Goal: Task Accomplishment & Management: Manage account settings

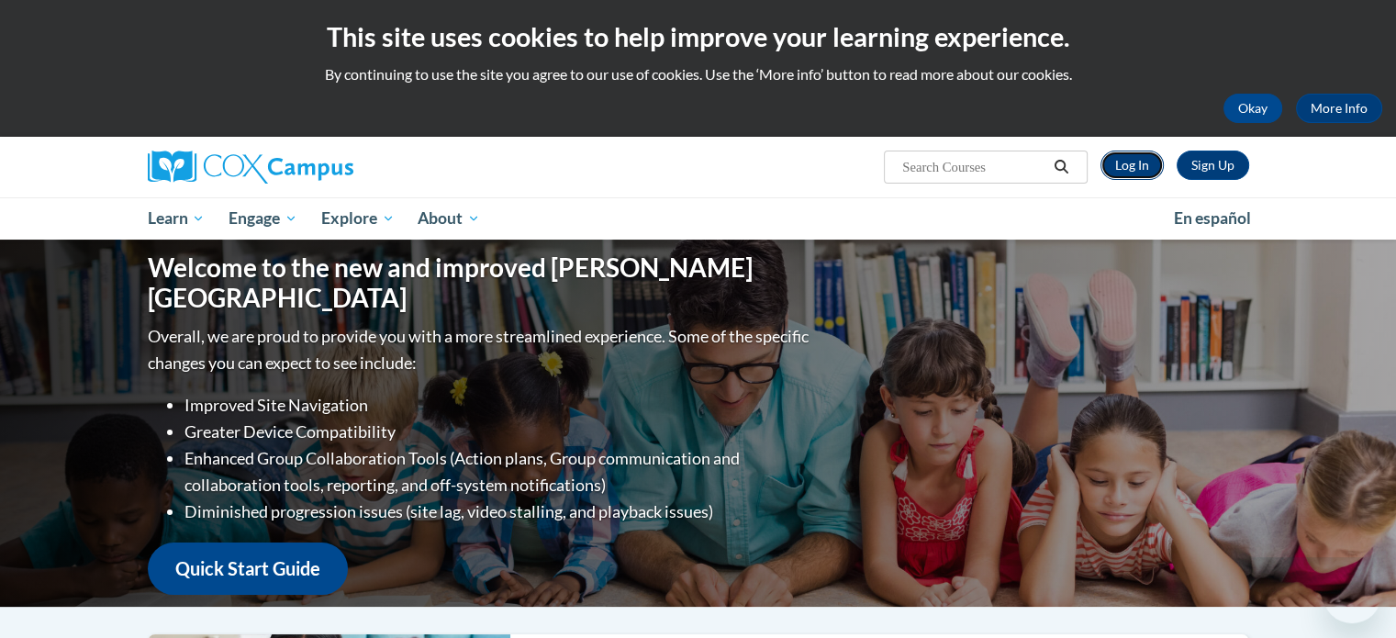
drag, startPoint x: 0, startPoint y: 0, endPoint x: 1123, endPoint y: 162, distance: 1134.2
click at [1123, 162] on link "Log In" at bounding box center [1132, 165] width 63 height 29
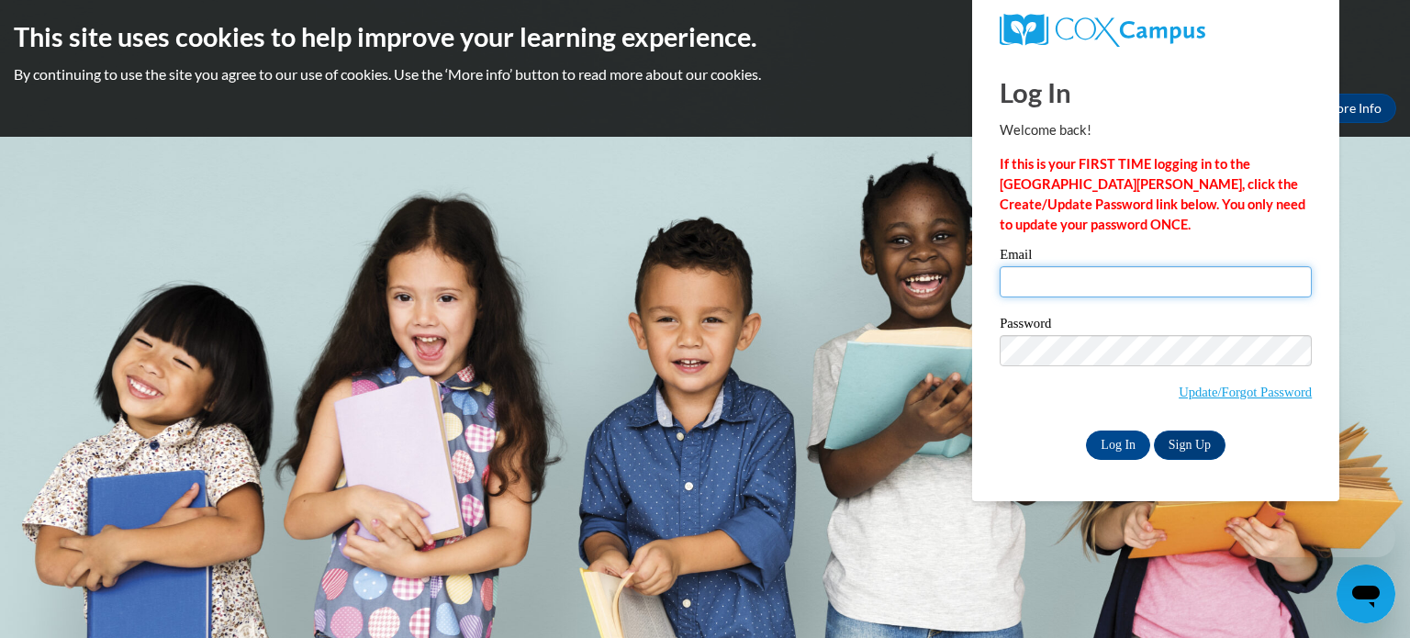
click at [1075, 288] on input "Email" at bounding box center [1156, 281] width 312 height 31
type input "anelson@kusd.edu"
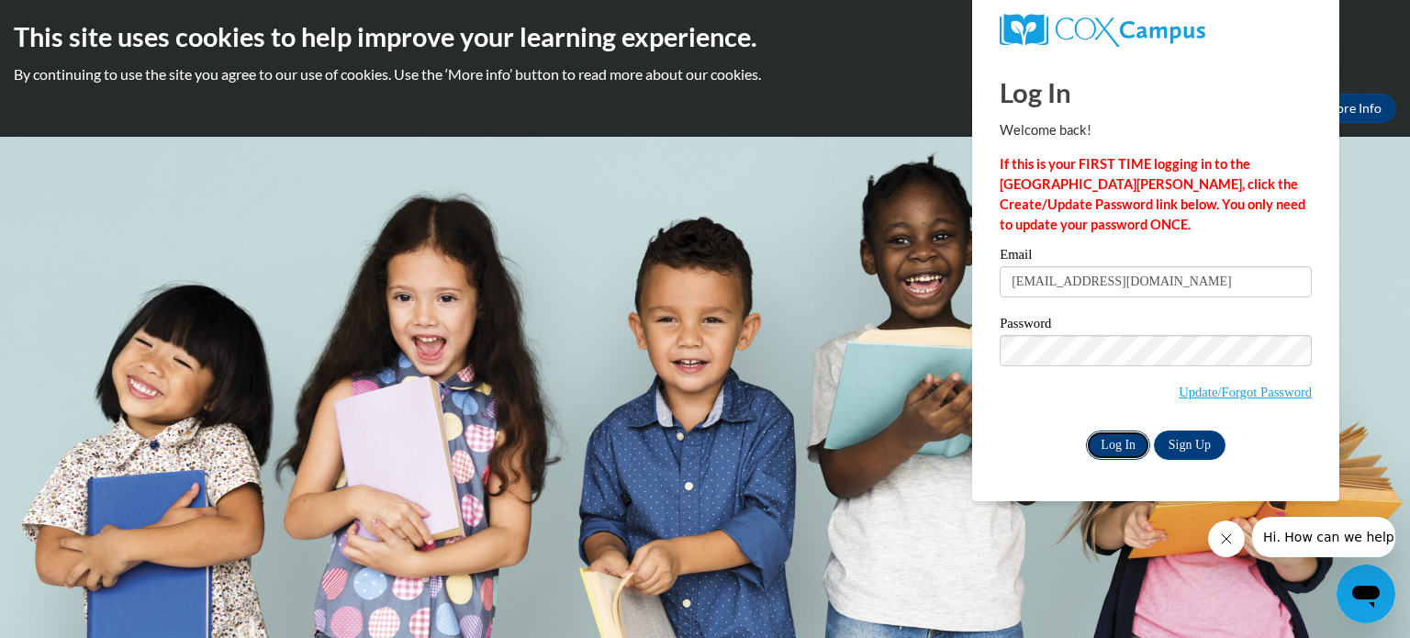
click at [1114, 451] on input "Log In" at bounding box center [1118, 445] width 64 height 29
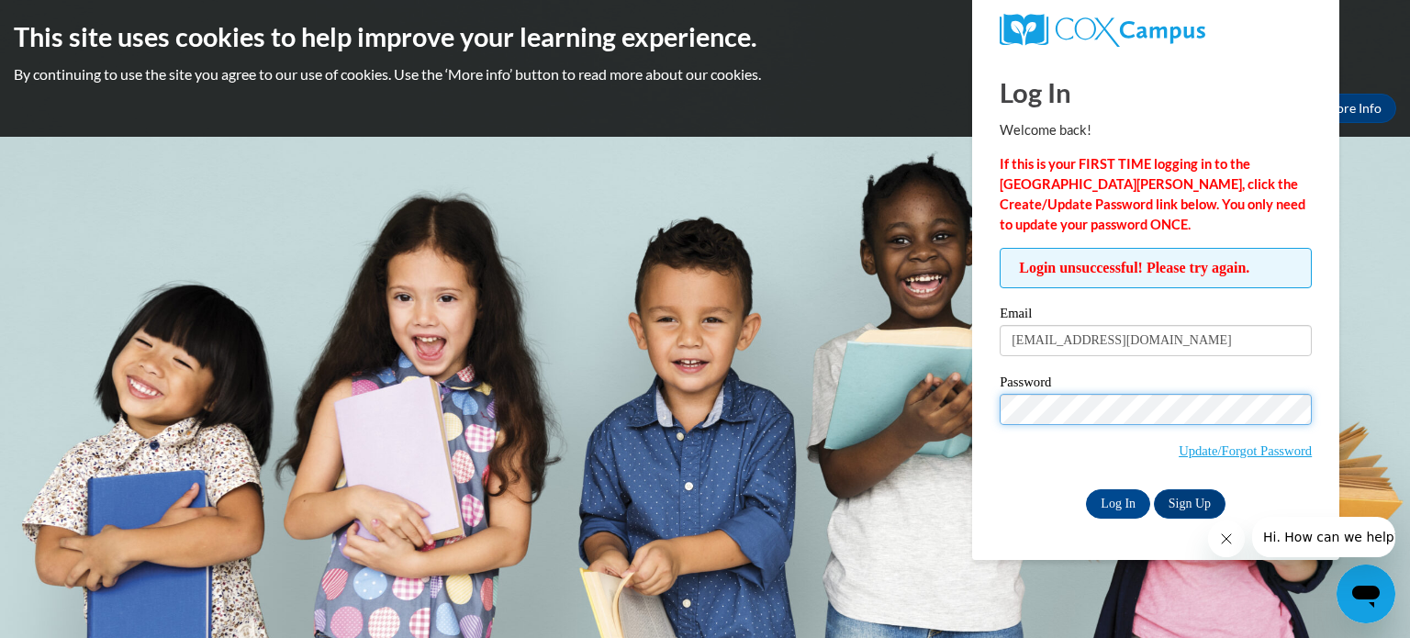
click at [1086, 489] on input "Log In" at bounding box center [1118, 503] width 64 height 29
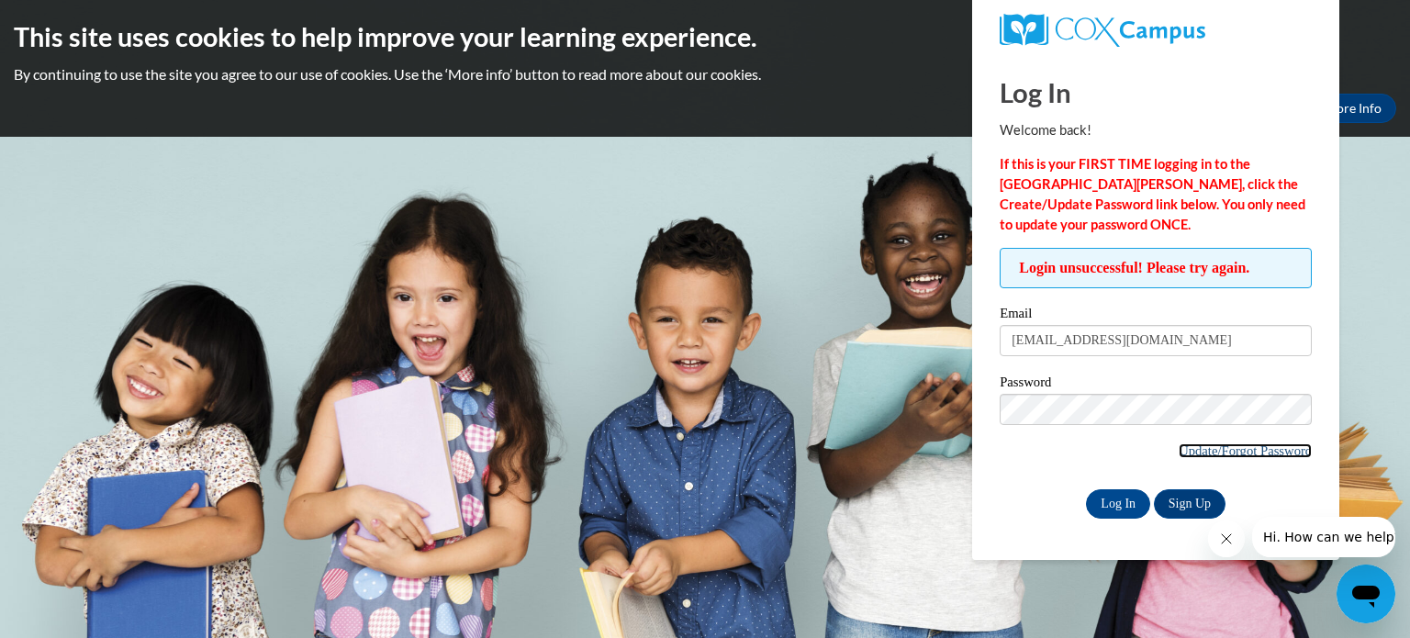
click at [1232, 451] on link "Update/Forgot Password" at bounding box center [1245, 450] width 133 height 15
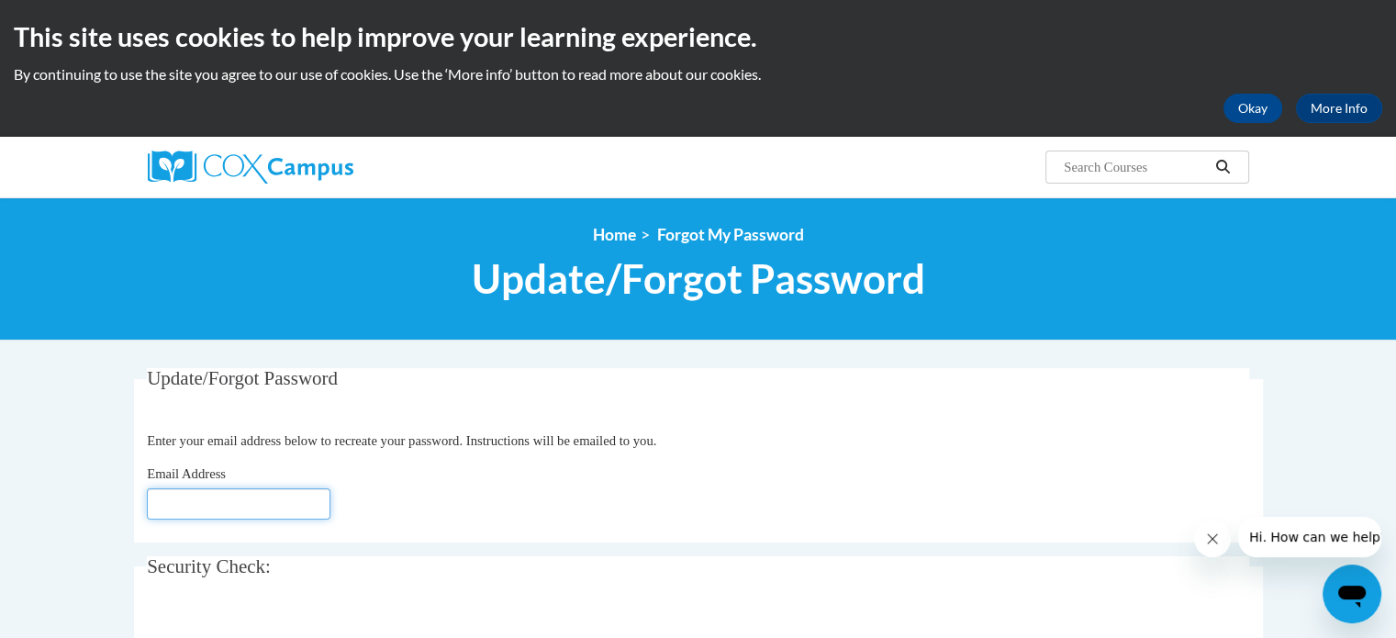
click at [185, 499] on input "Email Address" at bounding box center [239, 503] width 184 height 31
type input "anelson@kusd.edu"
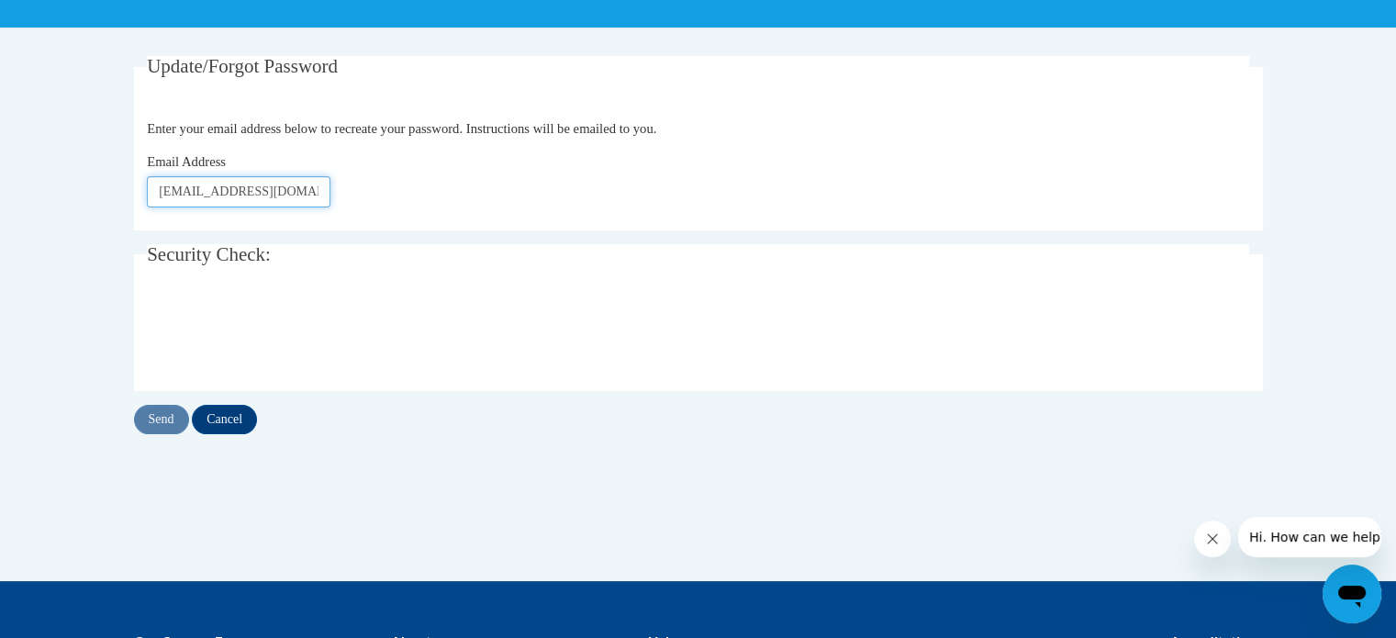
scroll to position [345, 0]
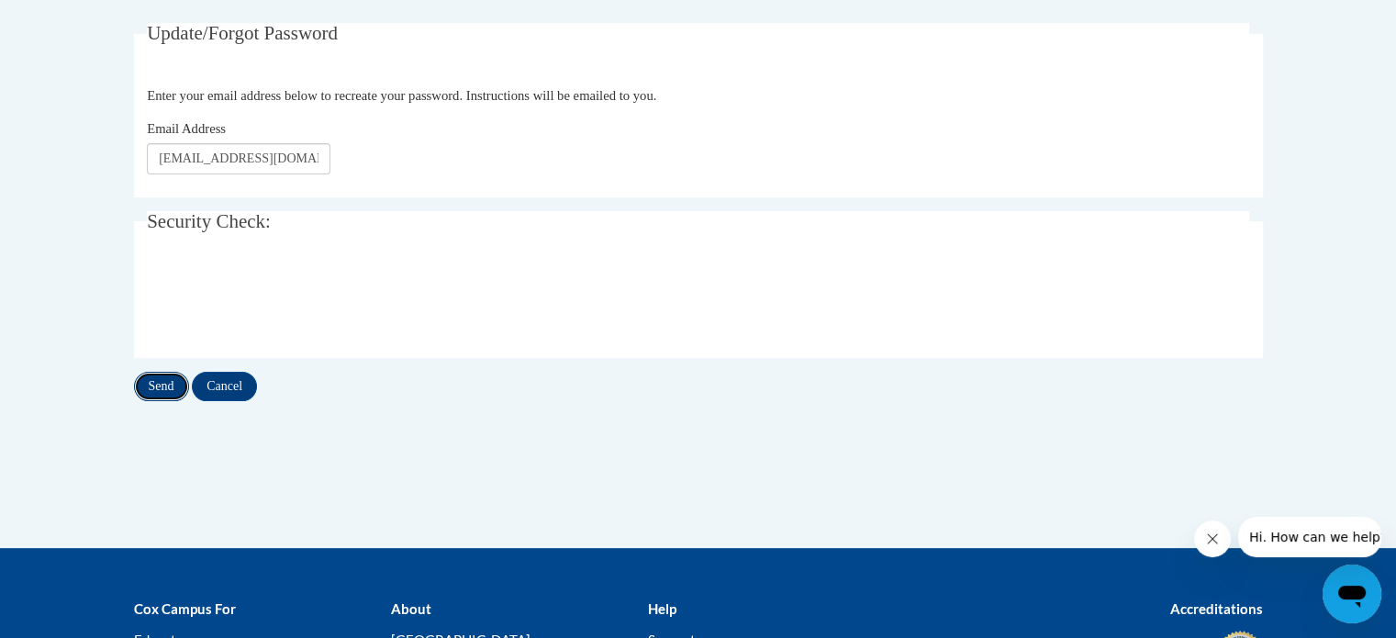
click at [154, 381] on input "Send" at bounding box center [161, 386] width 55 height 29
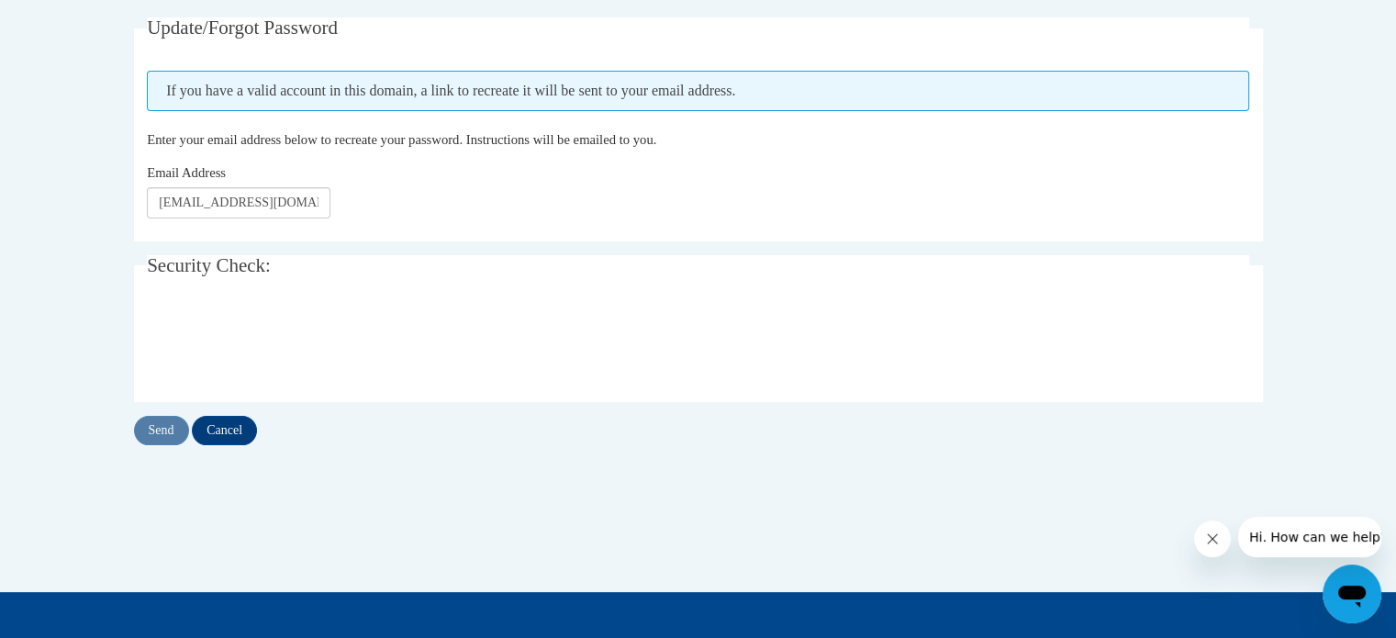
scroll to position [352, 0]
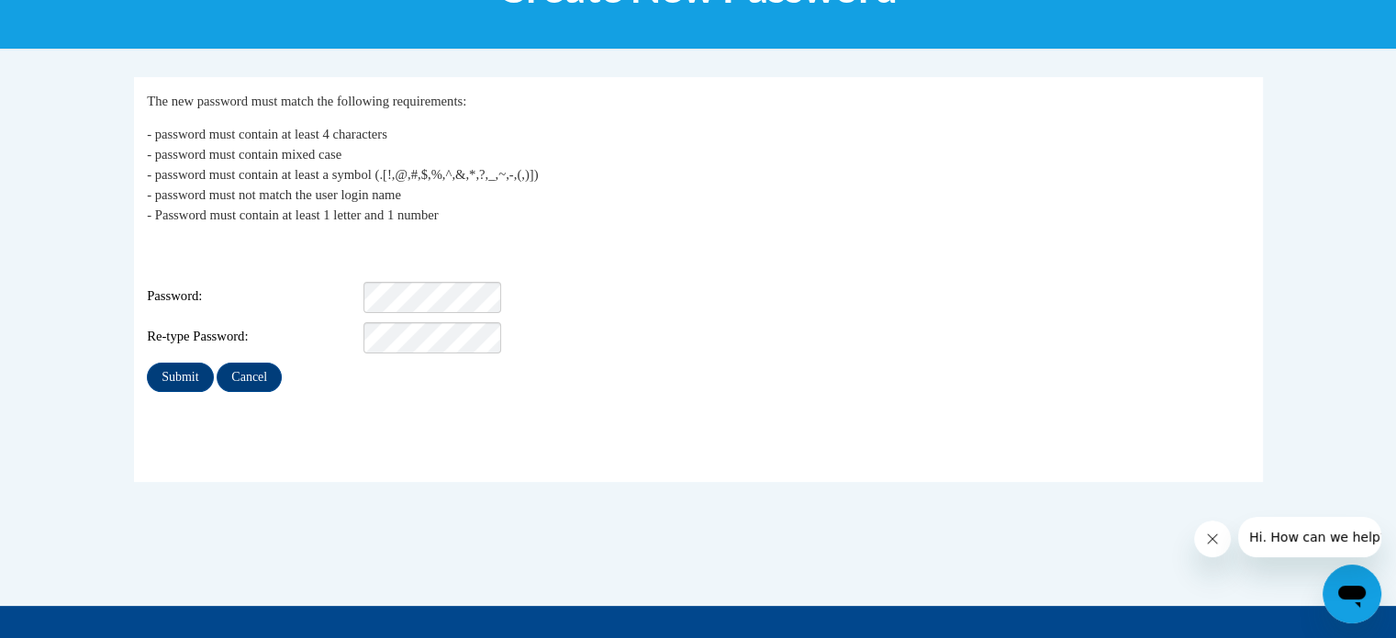
scroll to position [312, 0]
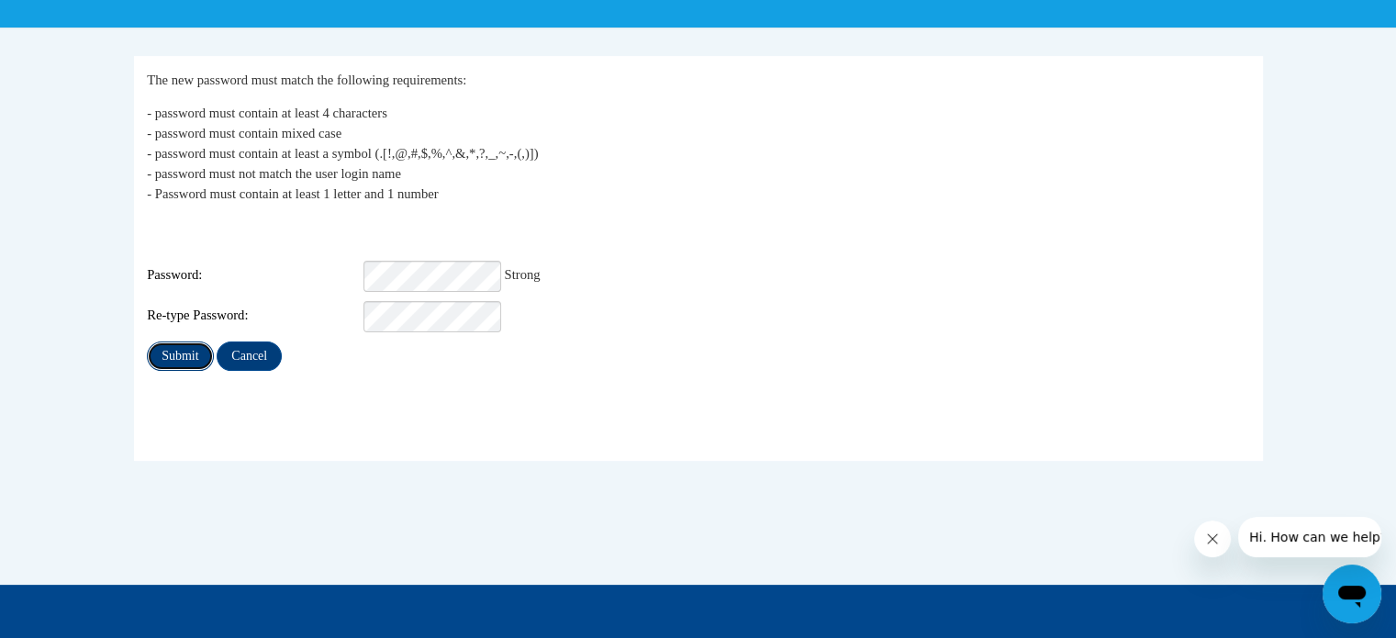
click at [175, 348] on input "Submit" at bounding box center [180, 355] width 66 height 29
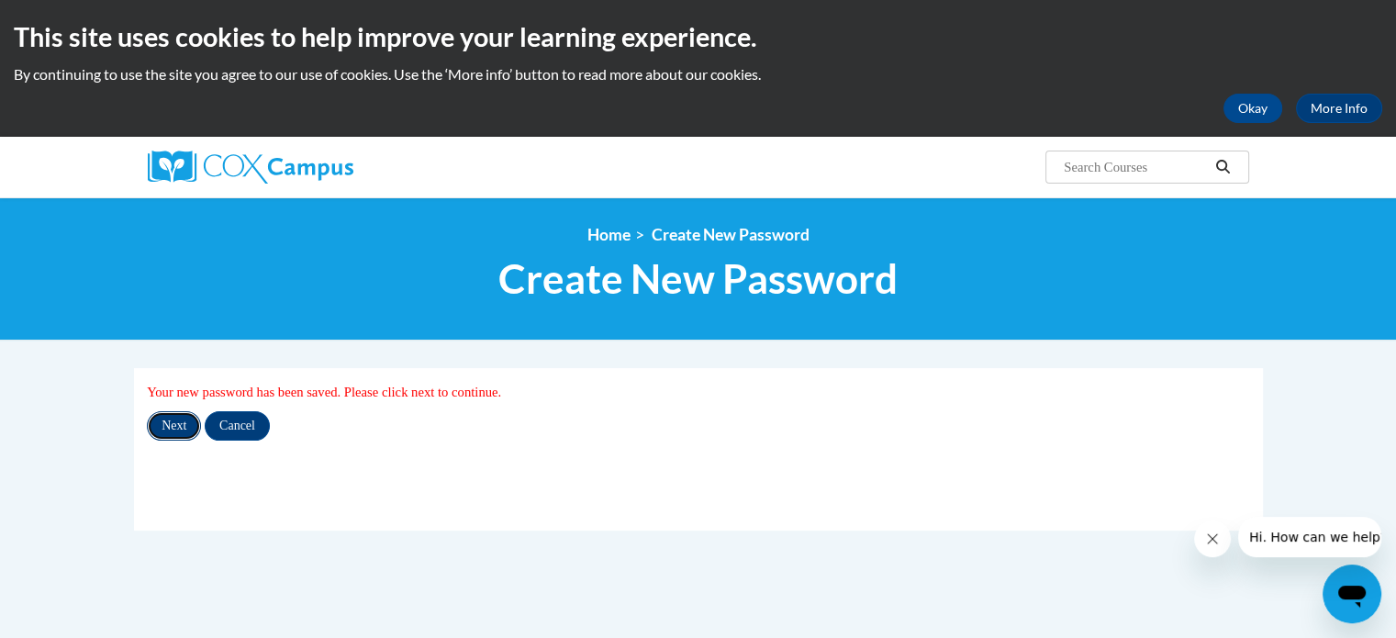
click at [173, 412] on input "Next" at bounding box center [174, 425] width 54 height 29
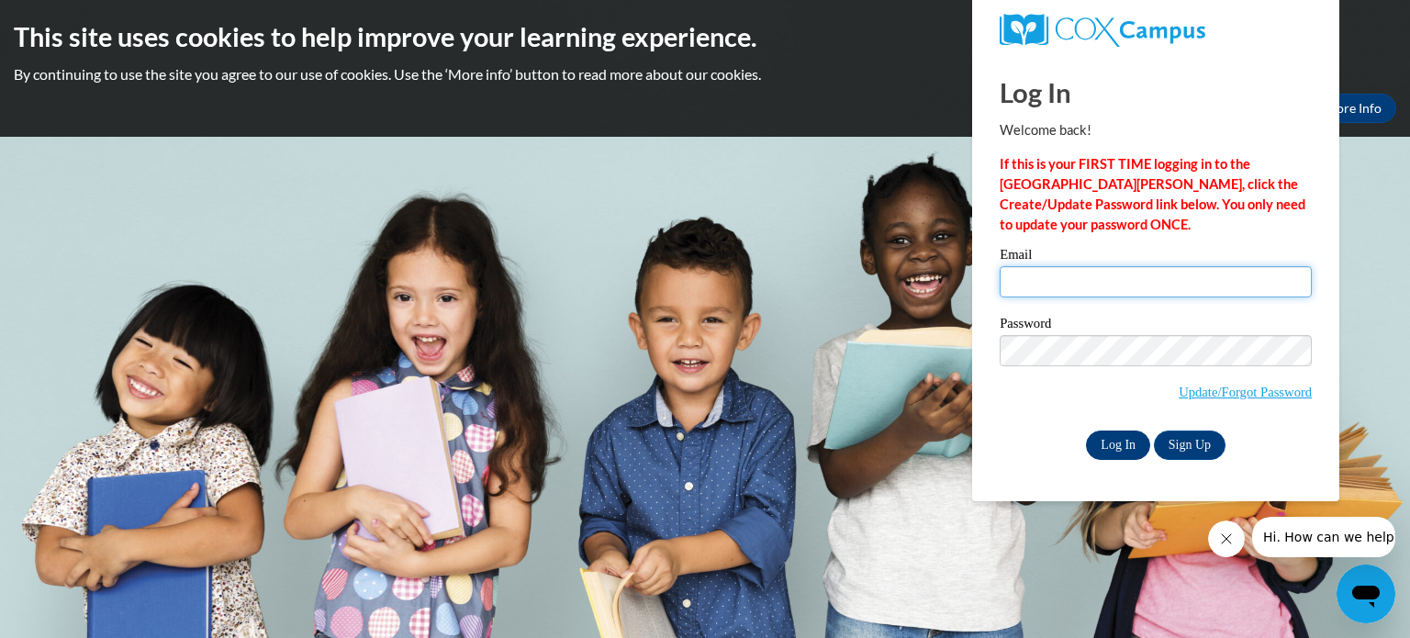
type input "[EMAIL_ADDRESS][DOMAIN_NAME]"
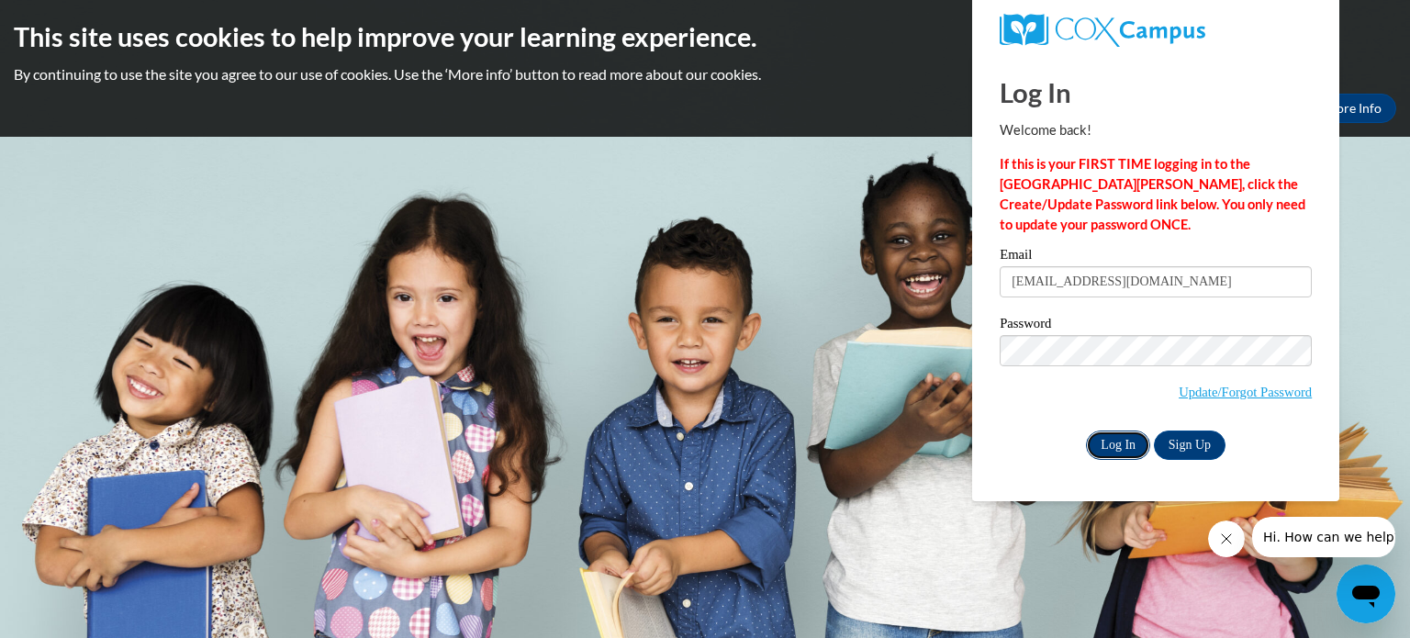
click at [1113, 444] on input "Log In" at bounding box center [1118, 445] width 64 height 29
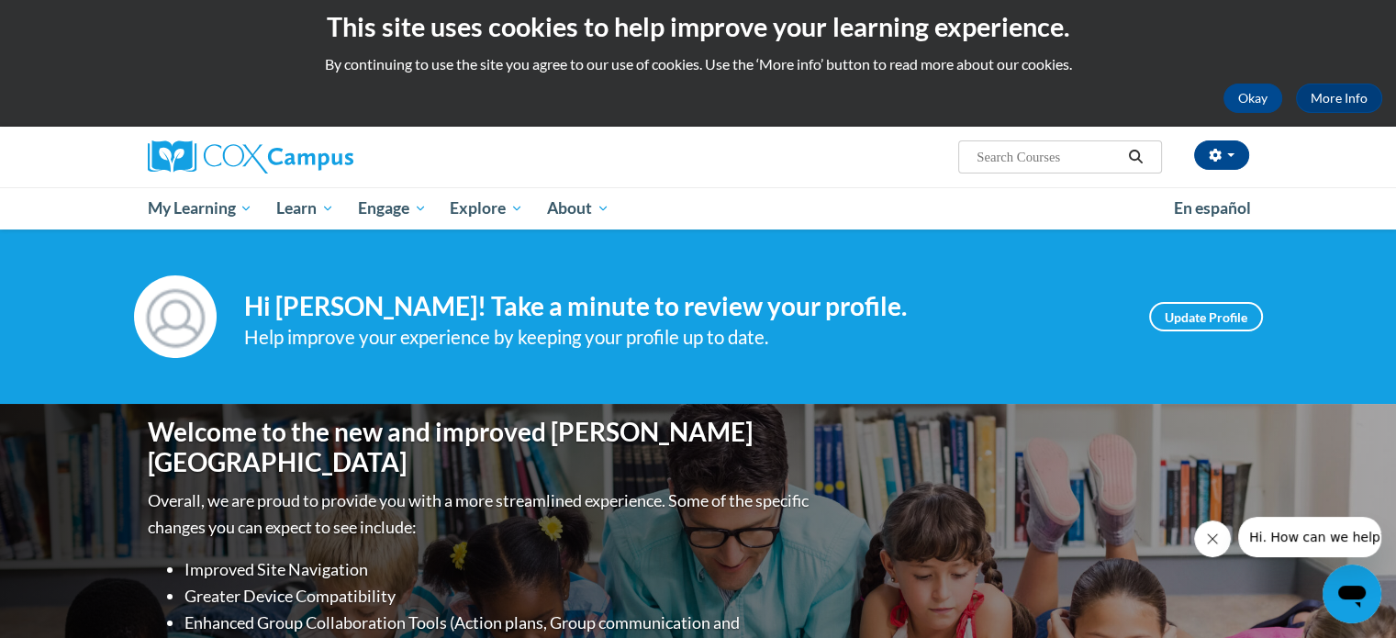
scroll to position [4, 0]
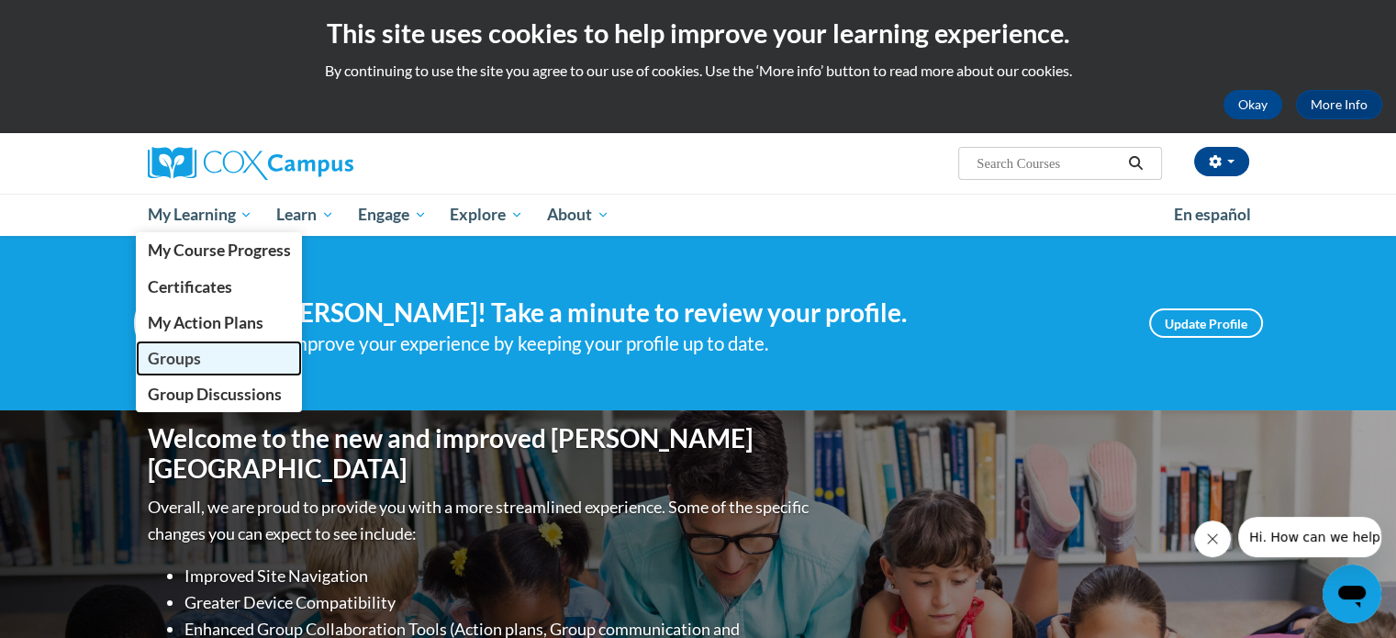
click at [194, 359] on span "Groups" at bounding box center [173, 358] width 53 height 19
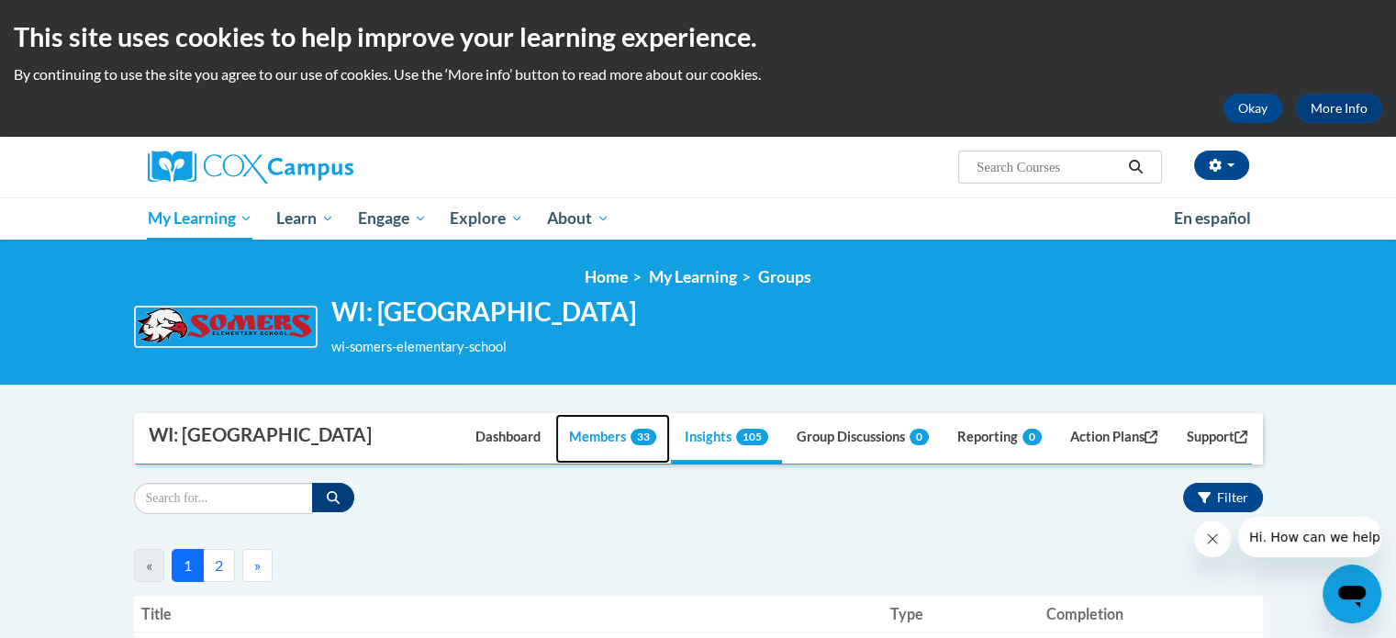
click at [601, 436] on link "Members 33" at bounding box center [612, 439] width 115 height 50
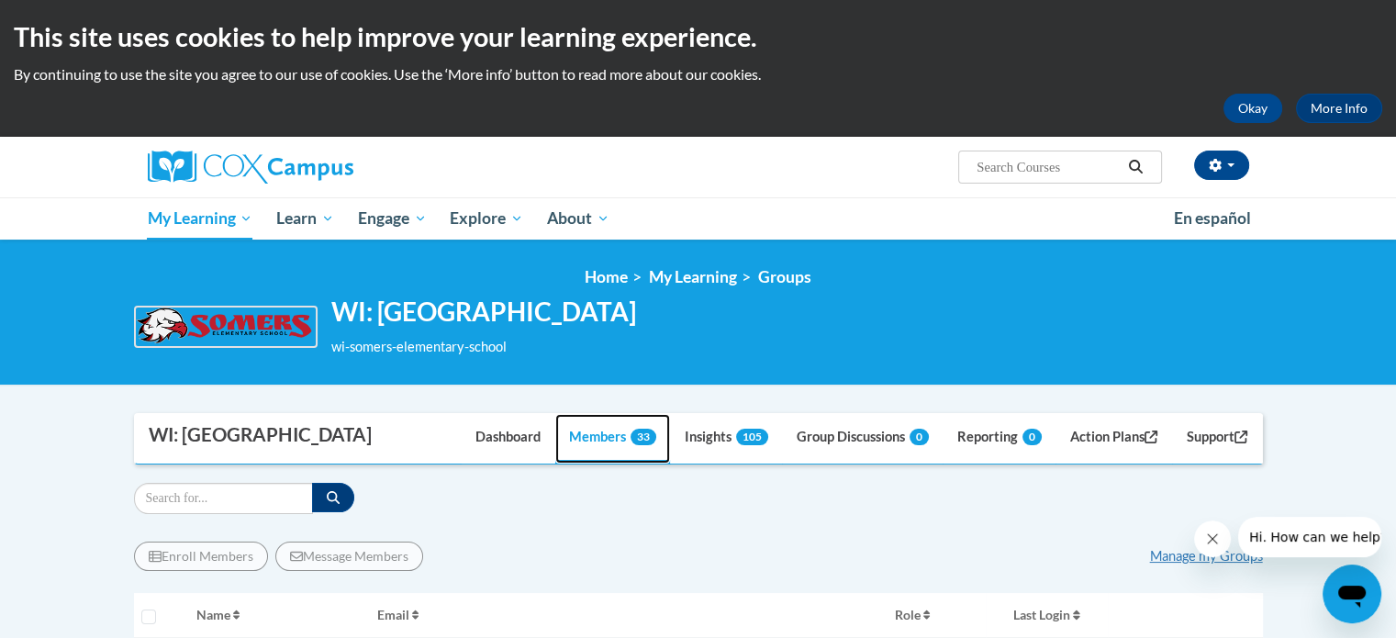
click at [601, 436] on link "Members 33" at bounding box center [612, 439] width 115 height 50
click at [481, 434] on link "Dashboard" at bounding box center [508, 439] width 93 height 50
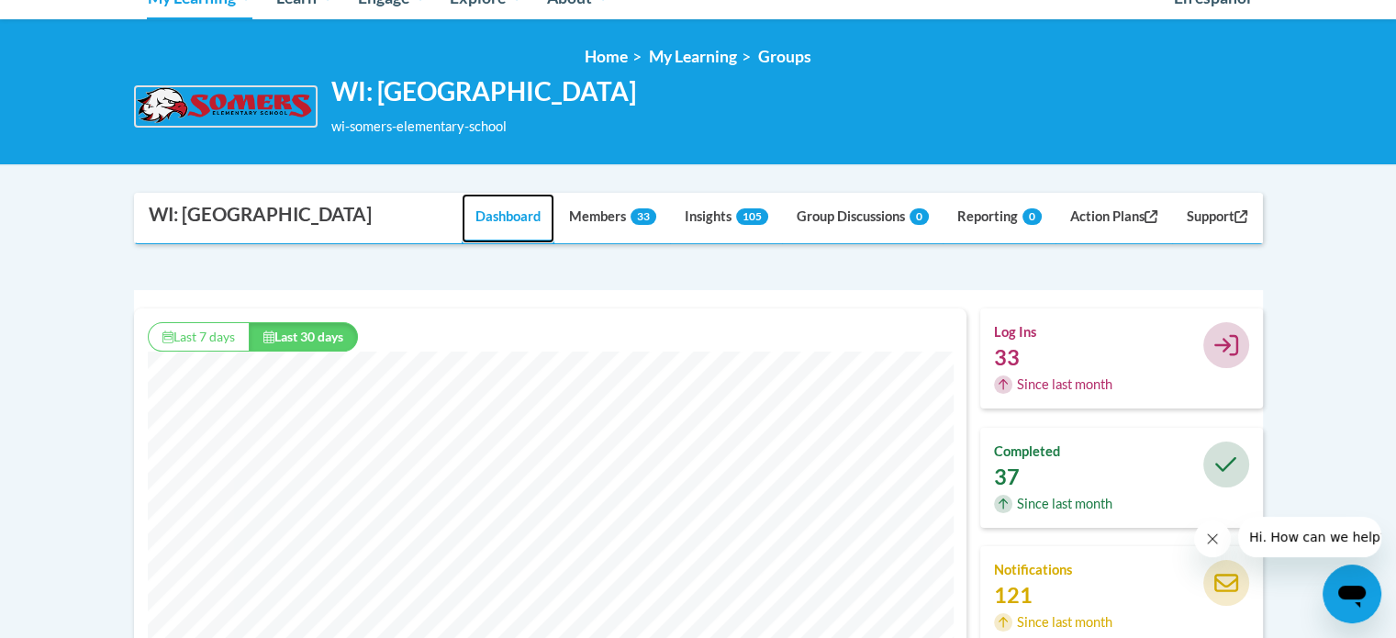
scroll to position [213, 0]
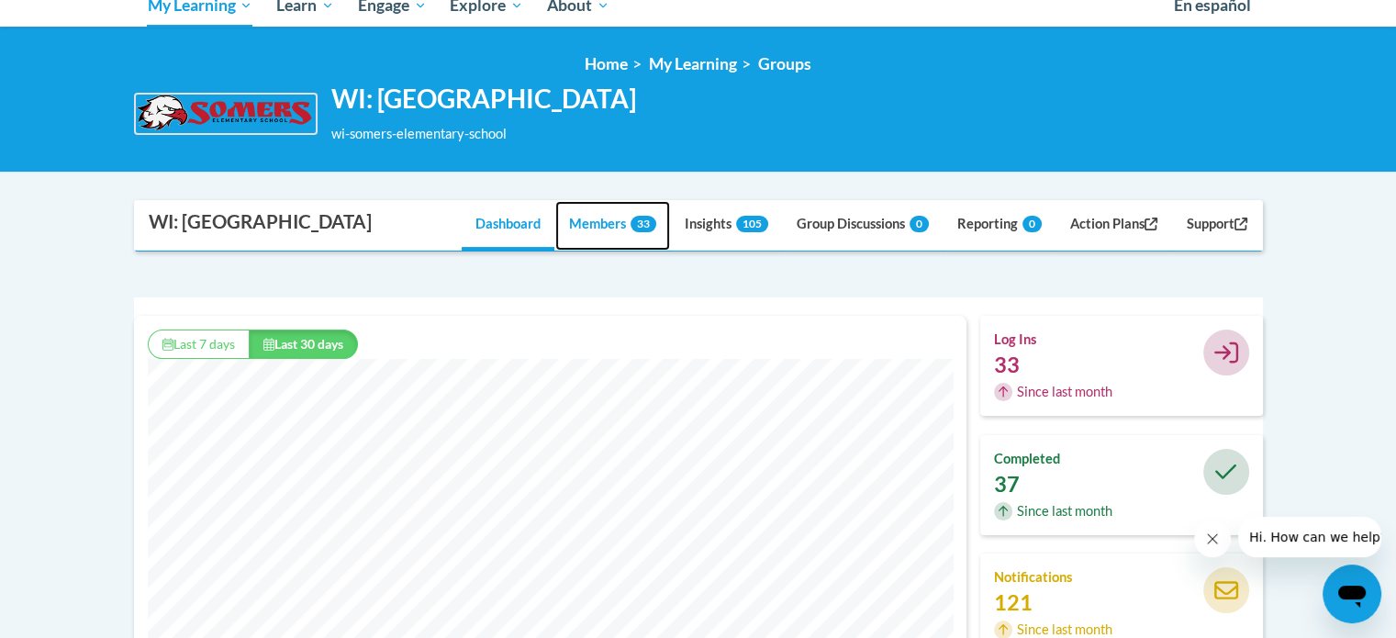
click at [593, 226] on link "Members 33" at bounding box center [612, 226] width 115 height 50
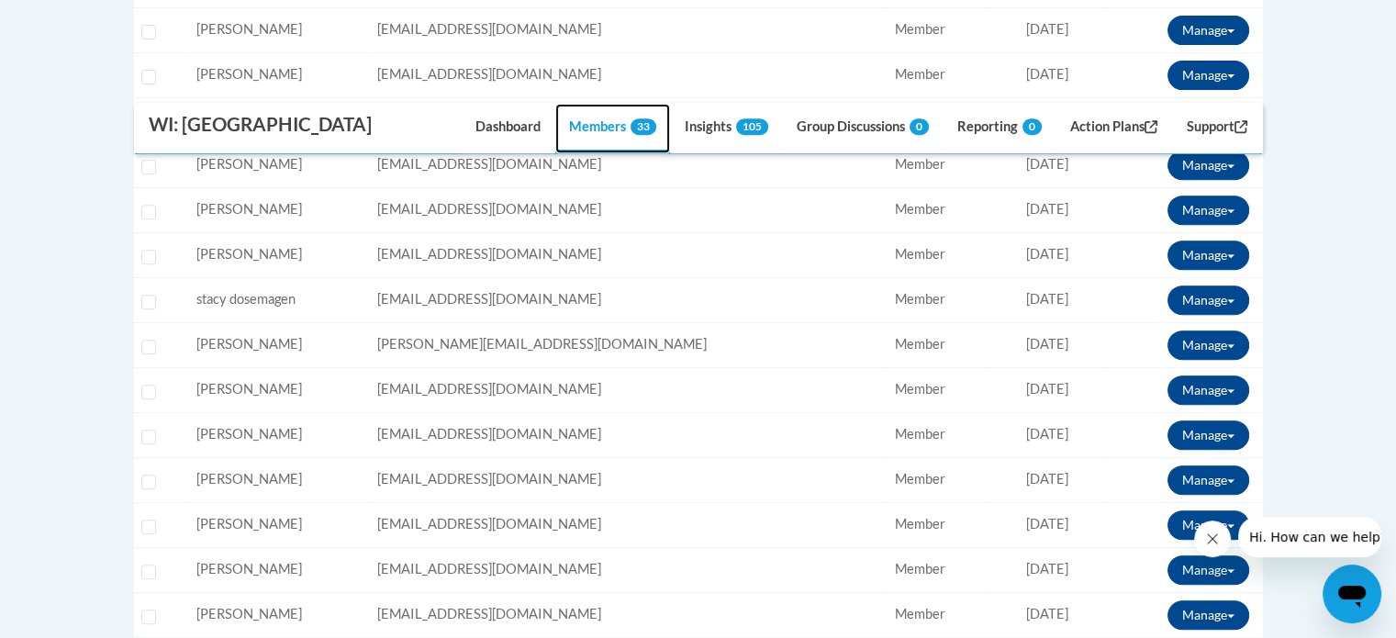
scroll to position [768, 0]
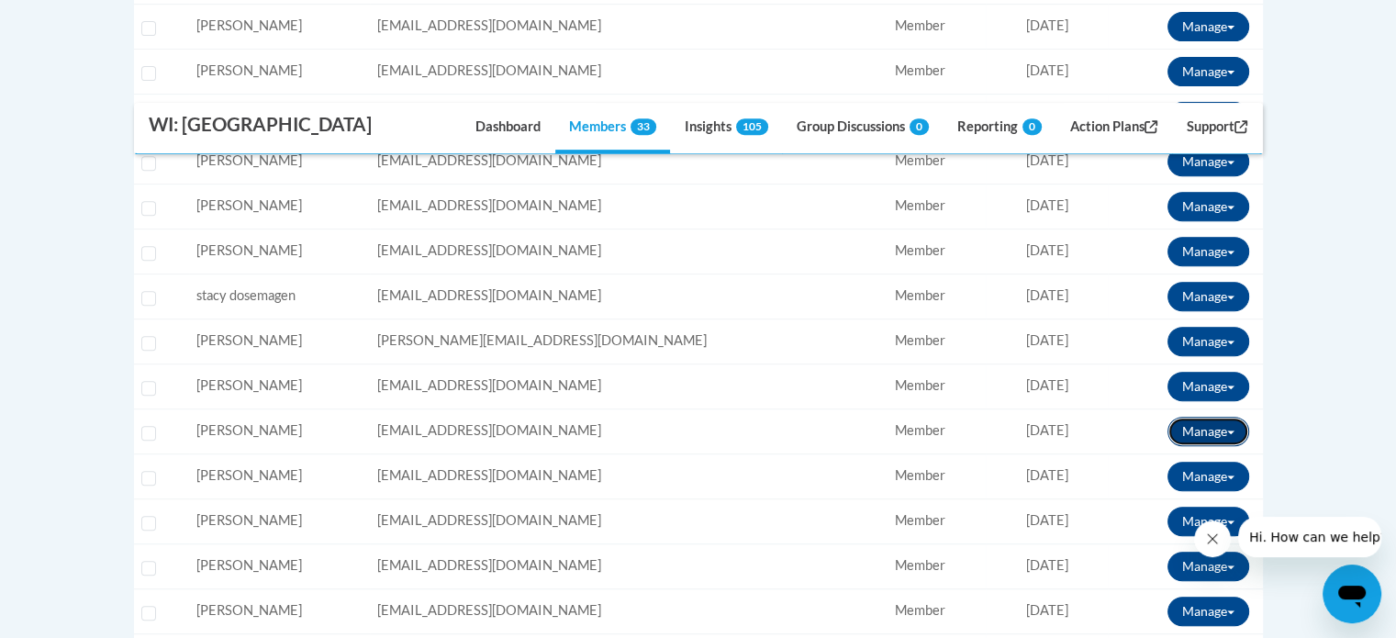
click at [1208, 421] on button "Manage" at bounding box center [1209, 431] width 82 height 29
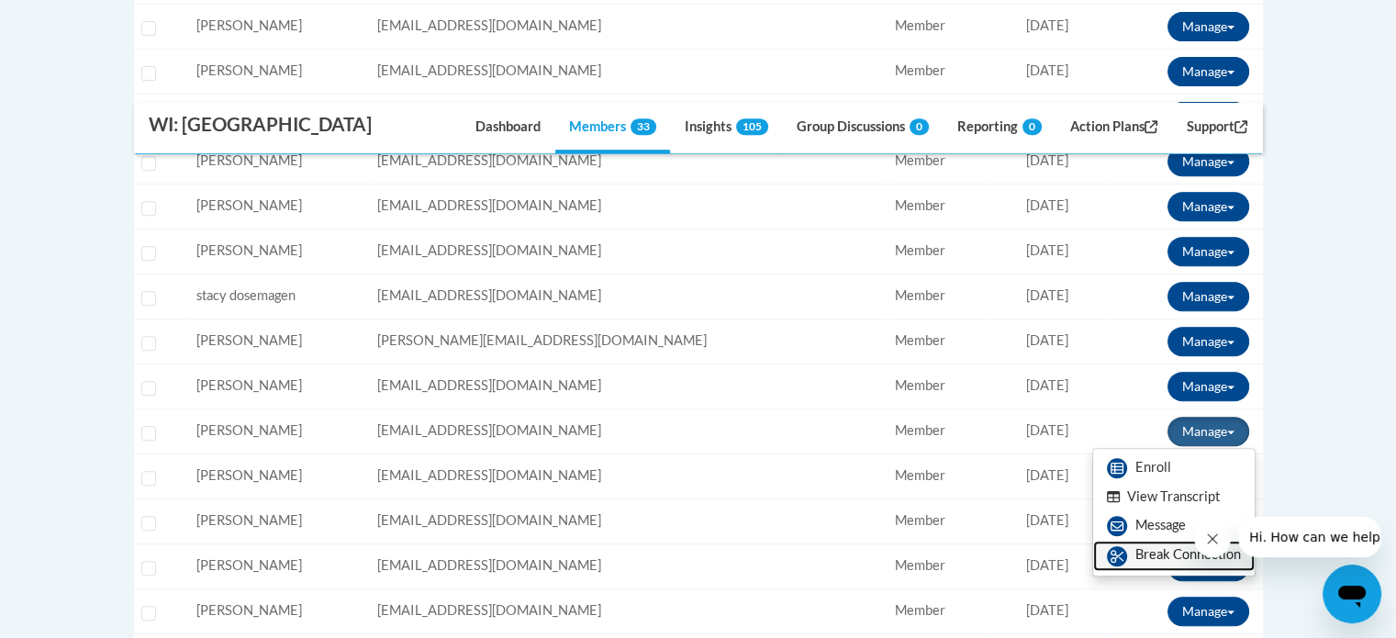
click at [1163, 561] on link "Break Connection" at bounding box center [1174, 555] width 162 height 29
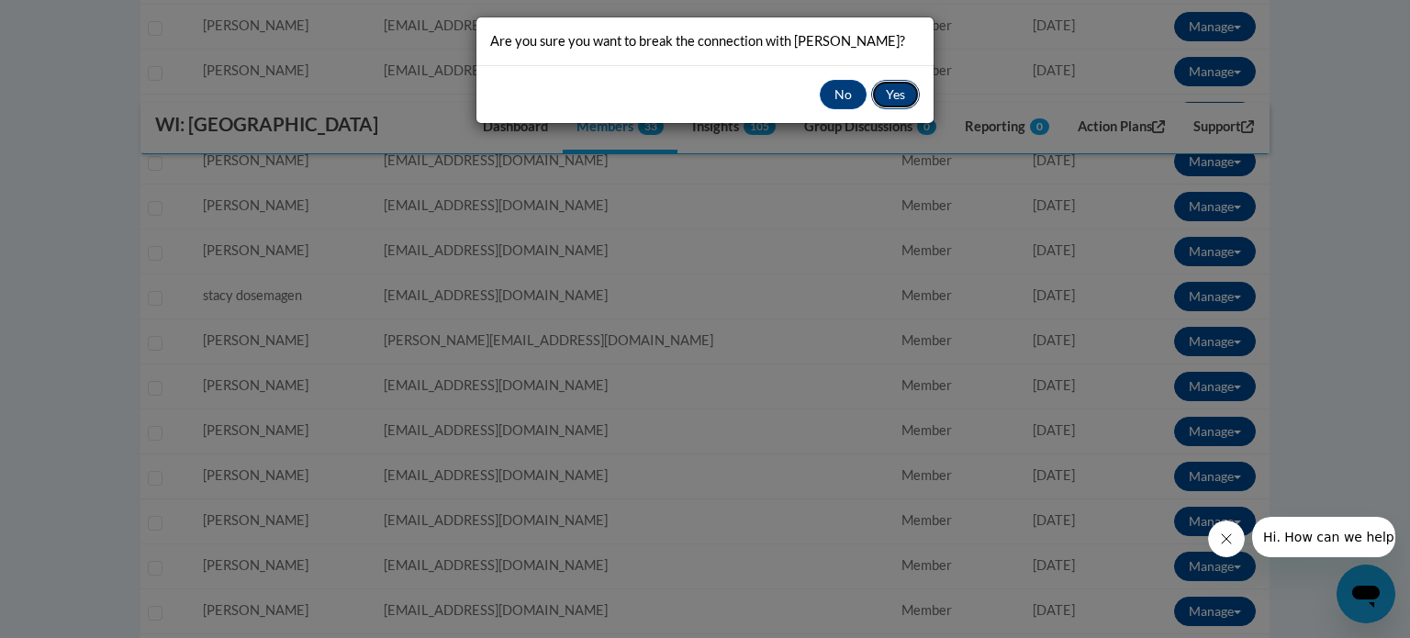
click at [900, 107] on button "Yes" at bounding box center [895, 94] width 49 height 29
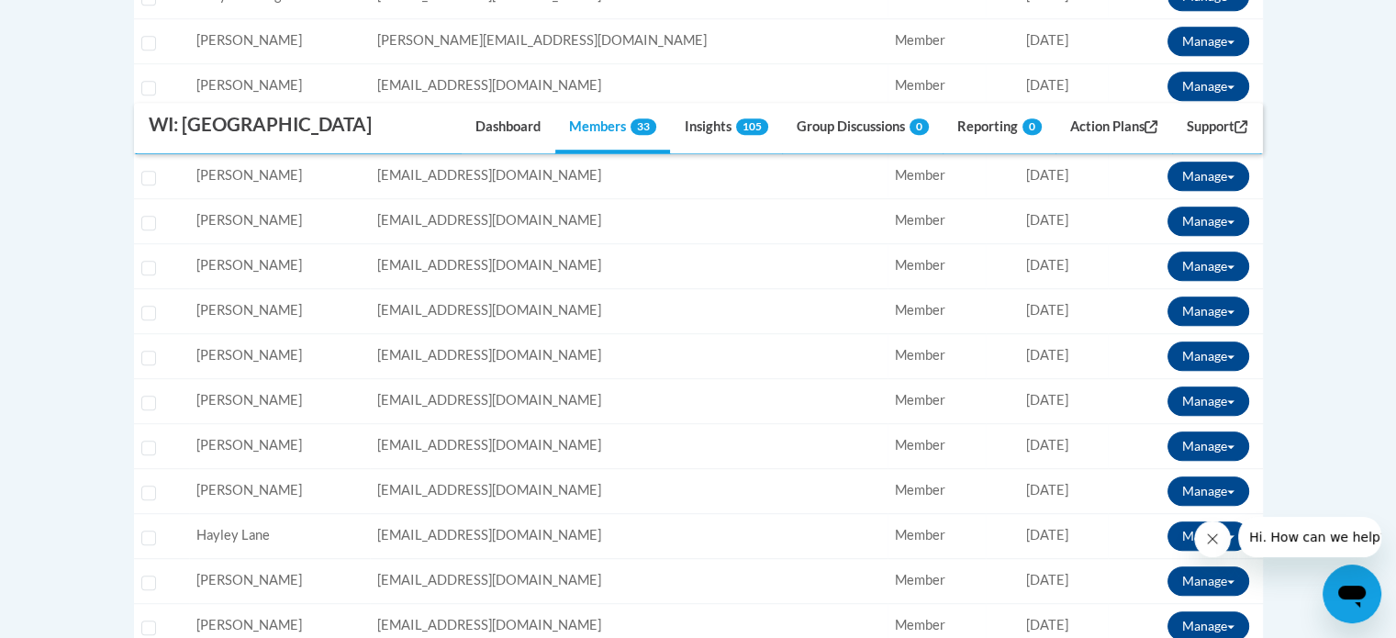
scroll to position [1076, 0]
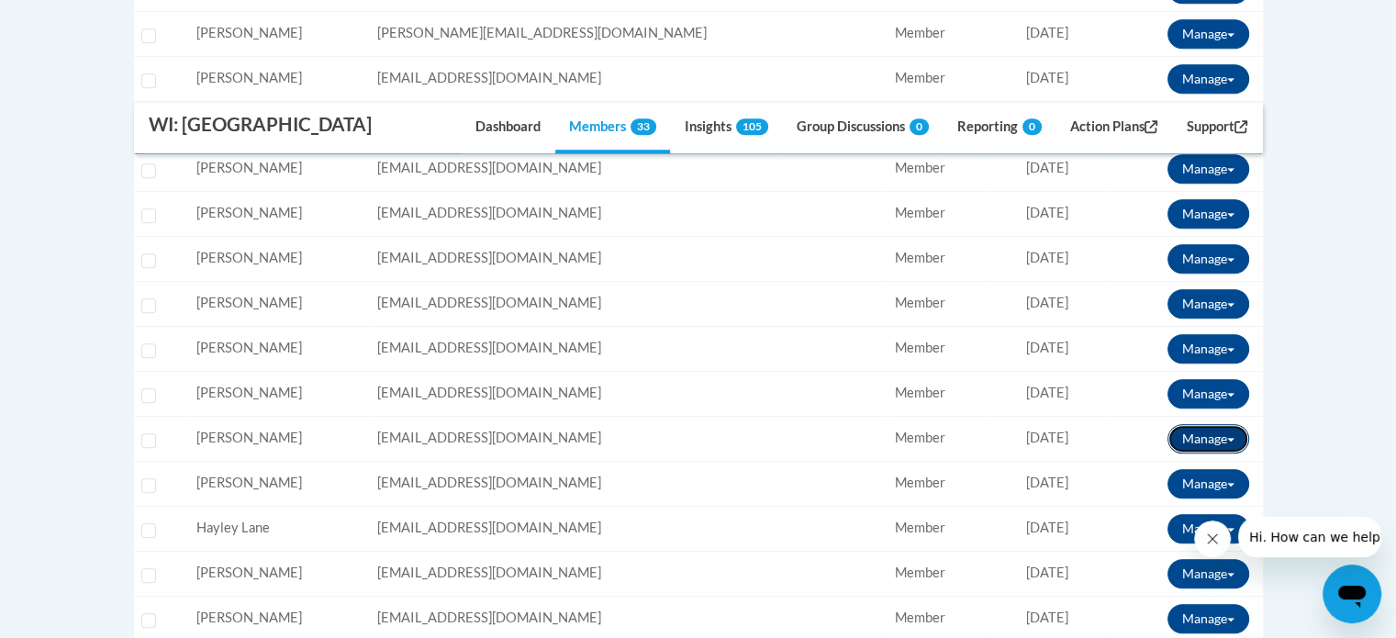
click at [1228, 430] on button "Manage" at bounding box center [1209, 438] width 82 height 29
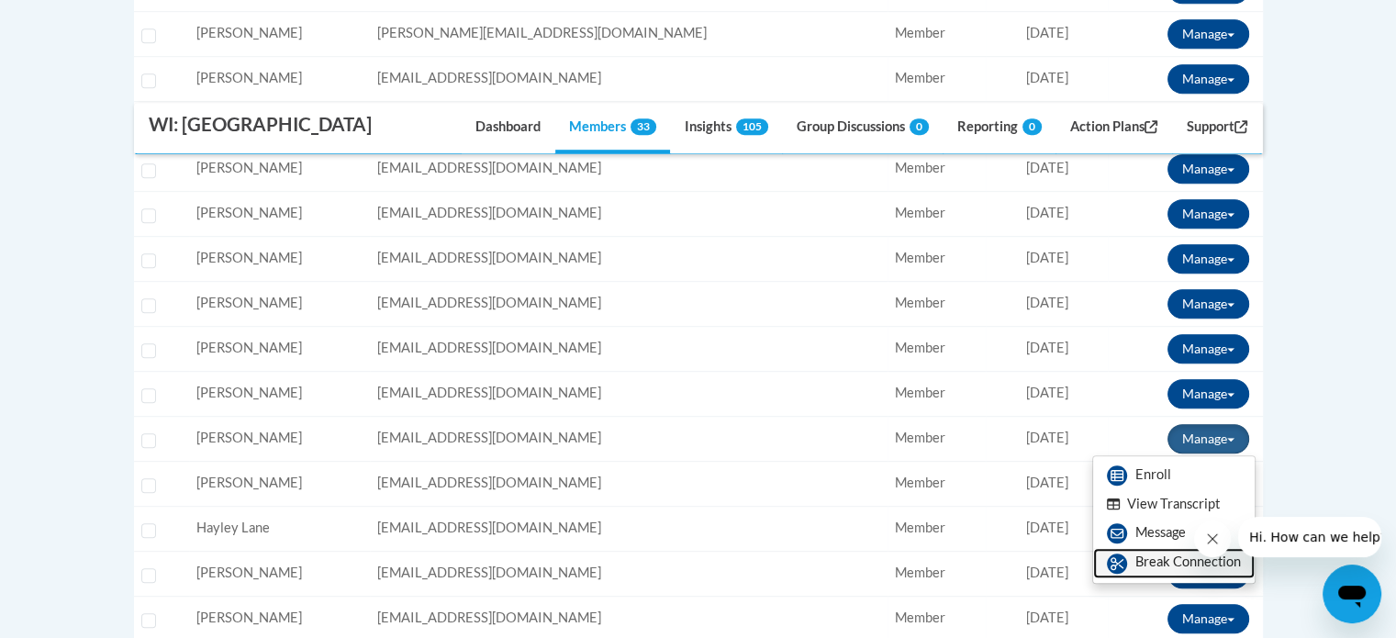
click at [1158, 560] on link "Break Connection" at bounding box center [1174, 562] width 162 height 29
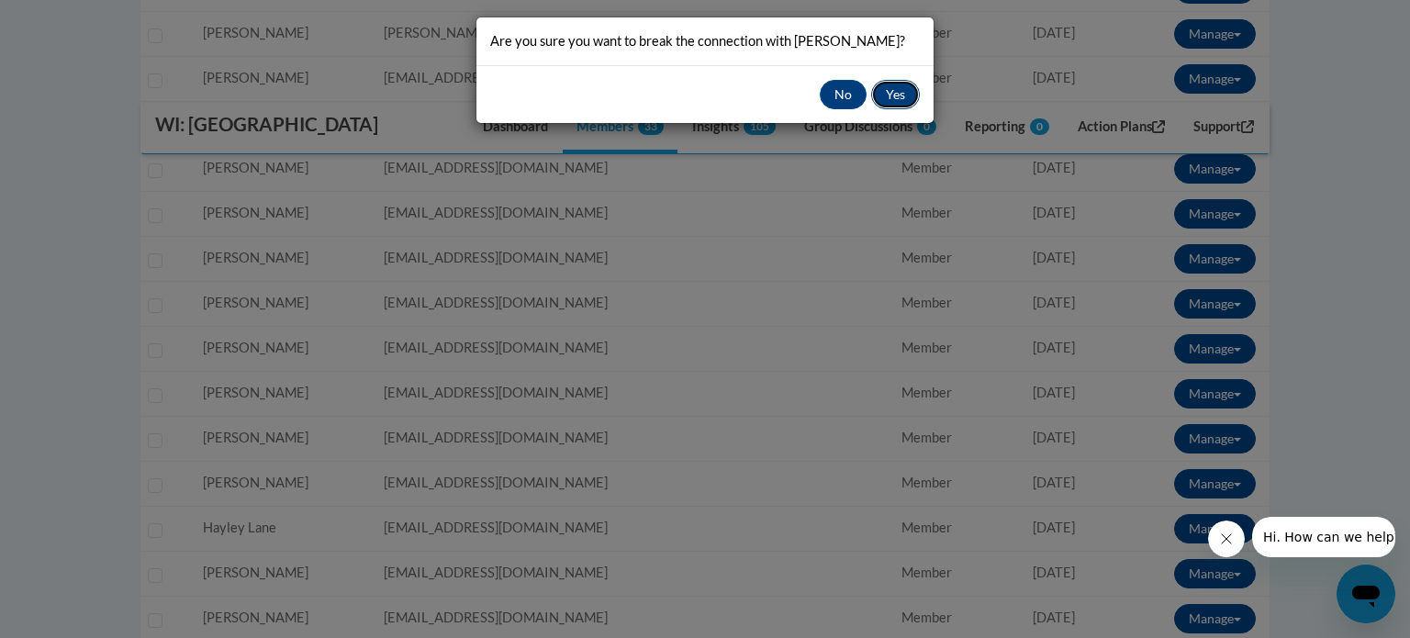
click at [889, 94] on button "Yes" at bounding box center [895, 94] width 49 height 29
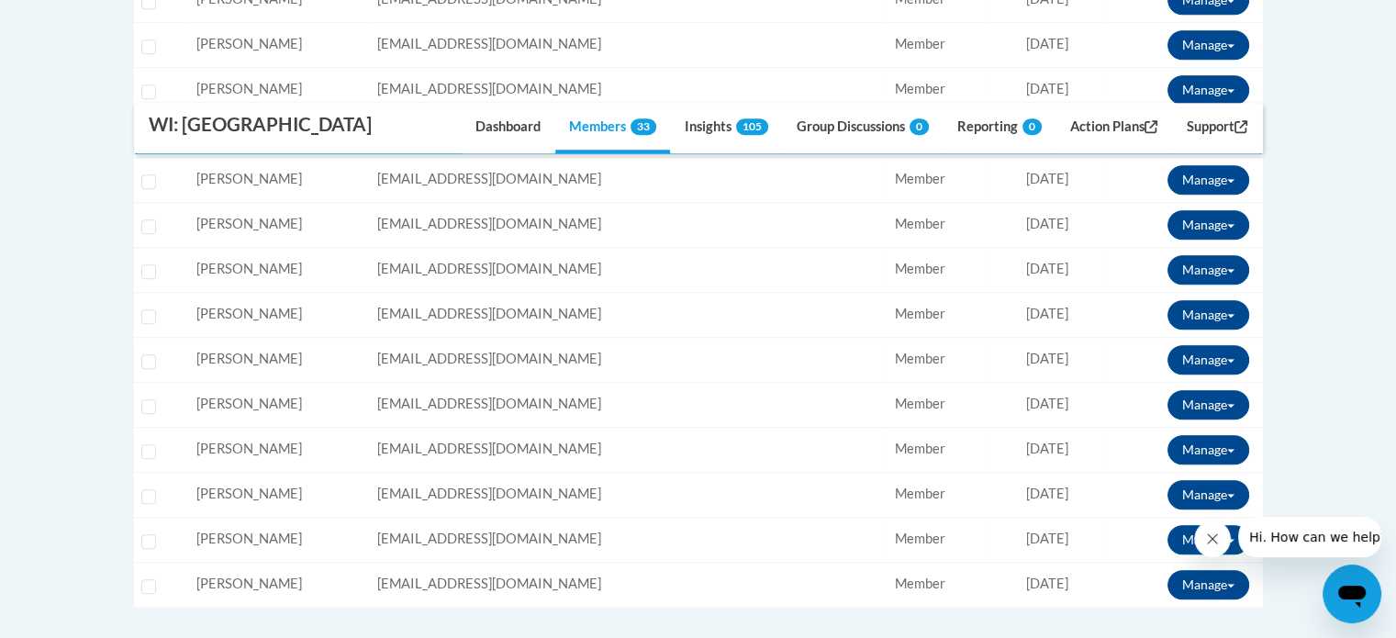
scroll to position [1437, 0]
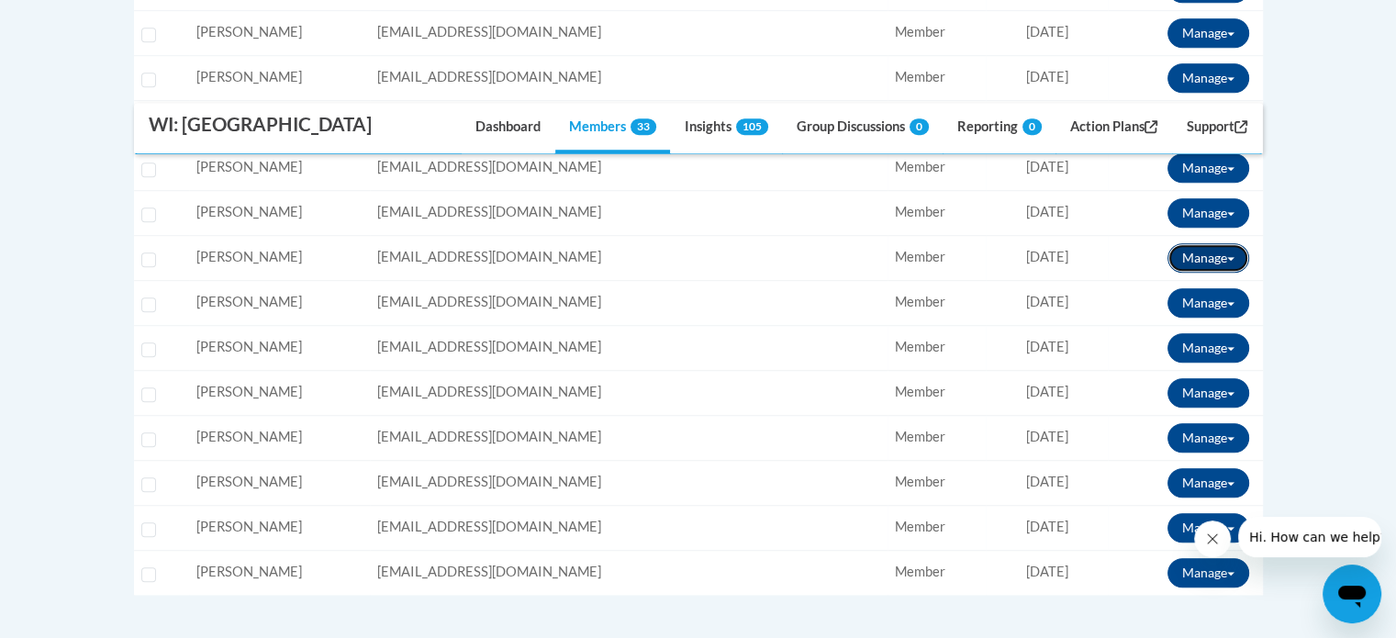
click at [1228, 257] on span at bounding box center [1230, 259] width 7 height 4
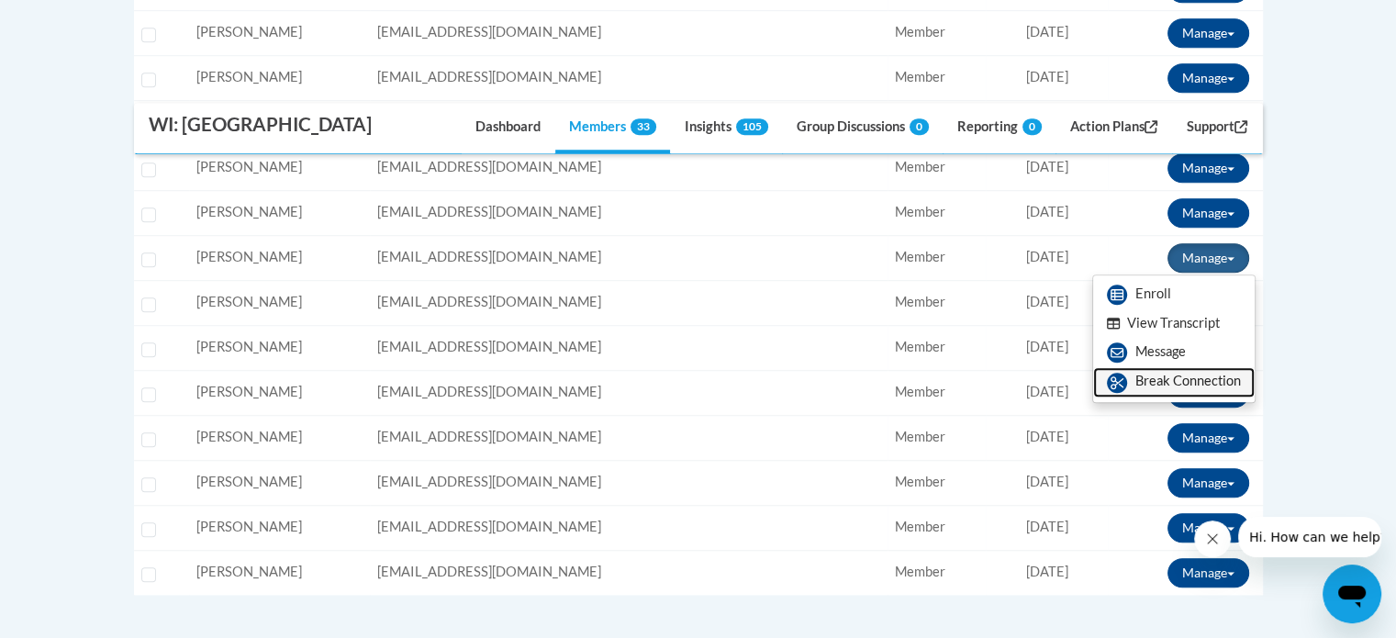
click at [1166, 377] on link "Break Connection" at bounding box center [1174, 381] width 162 height 29
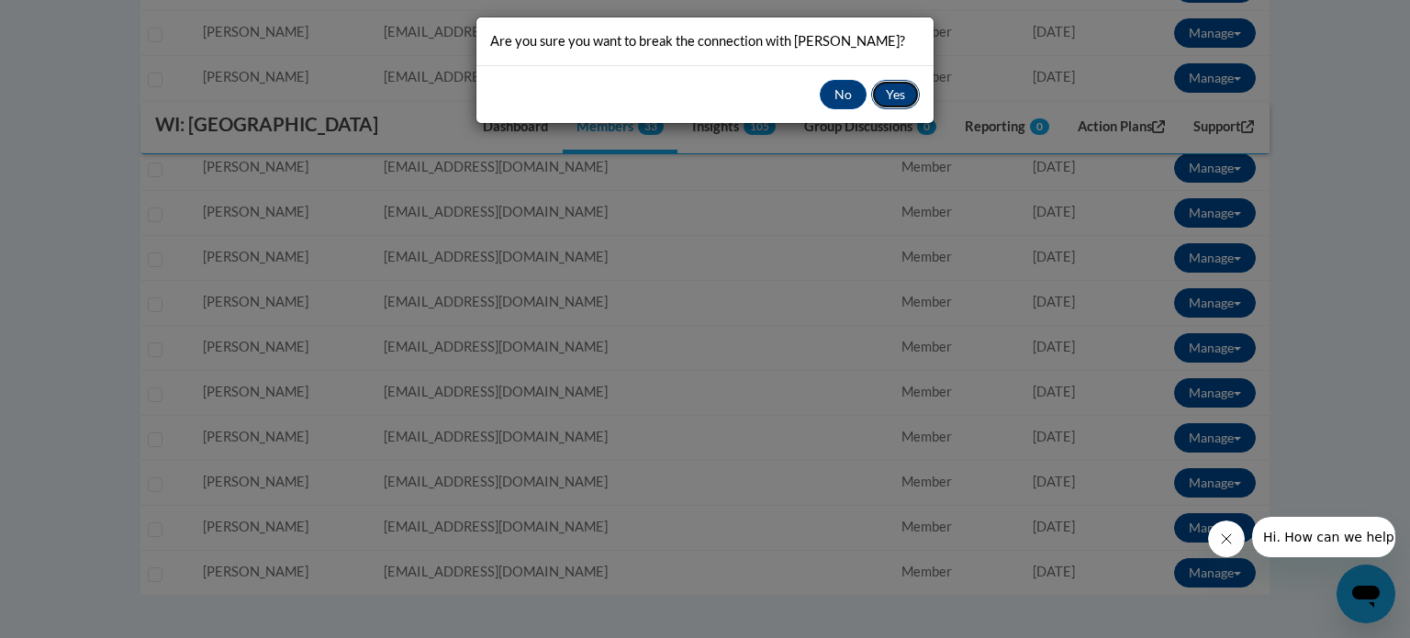
click at [900, 91] on button "Yes" at bounding box center [895, 94] width 49 height 29
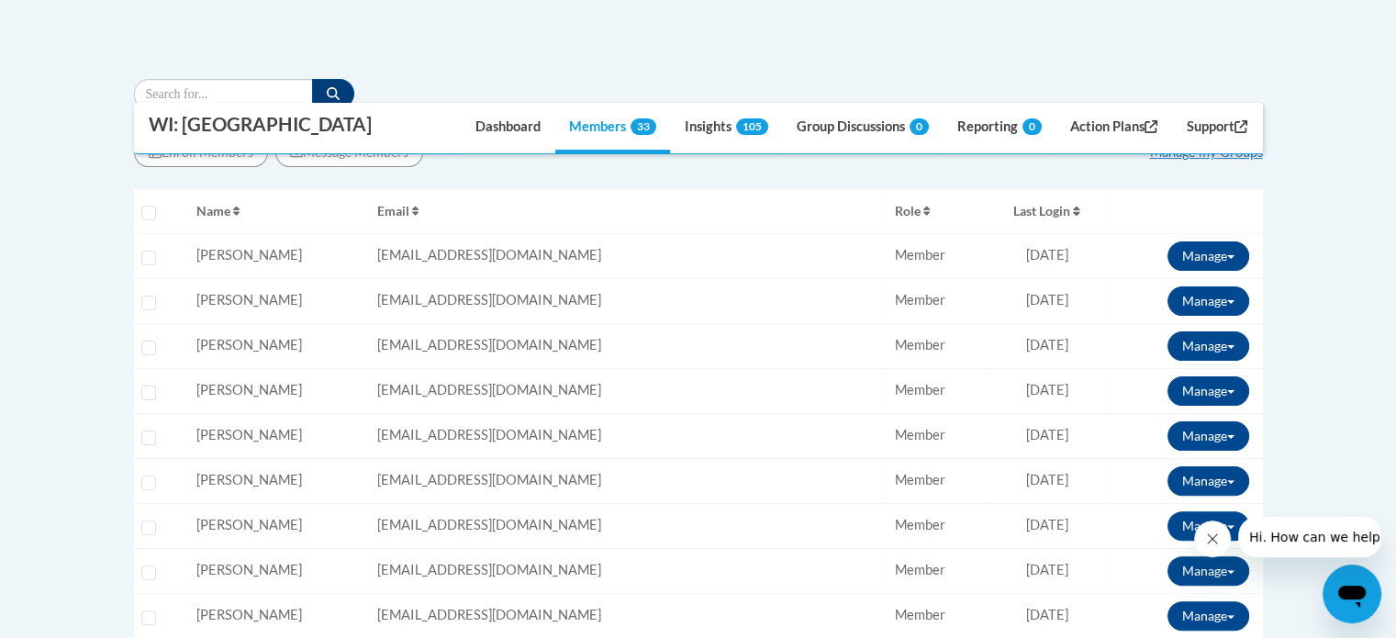
scroll to position [400, 0]
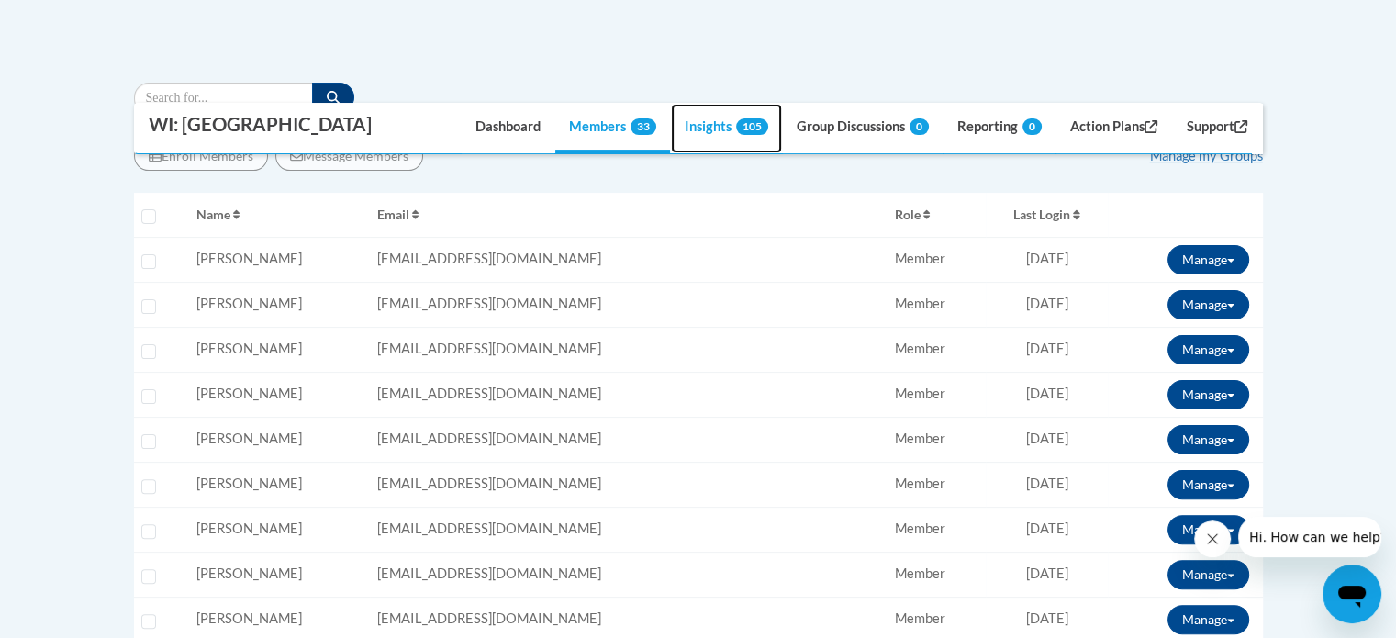
click at [693, 126] on link "Insights 105" at bounding box center [726, 129] width 111 height 50
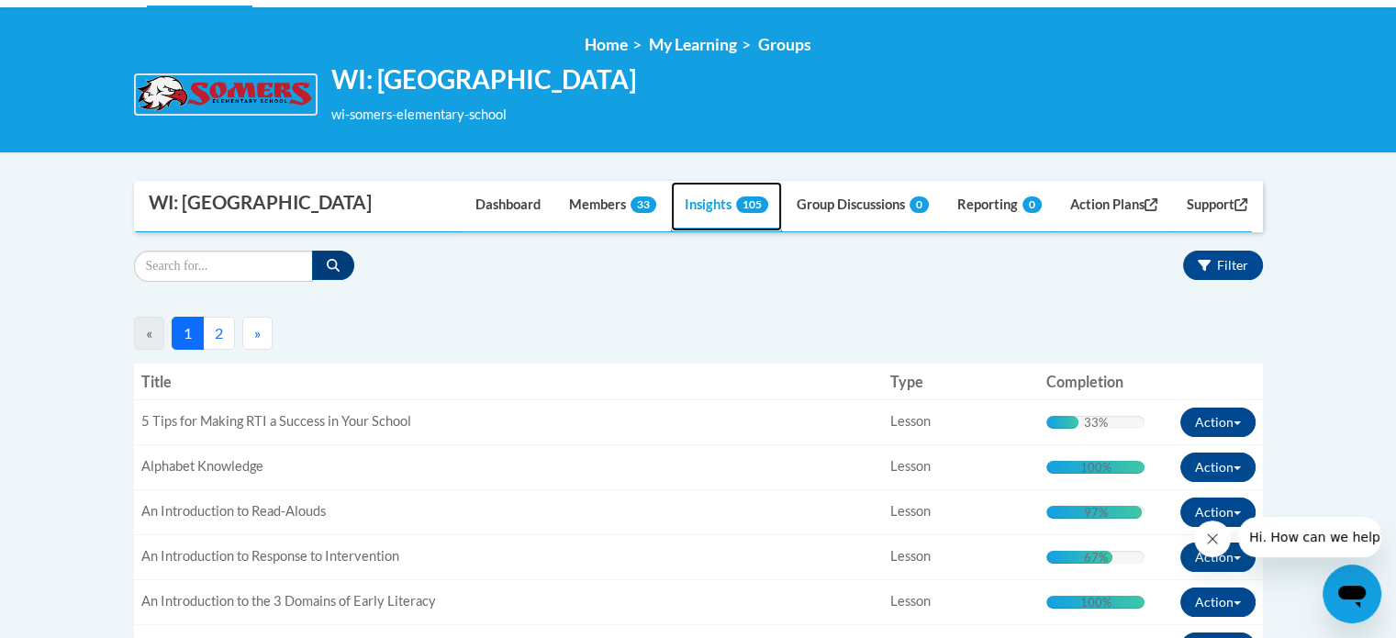
scroll to position [228, 0]
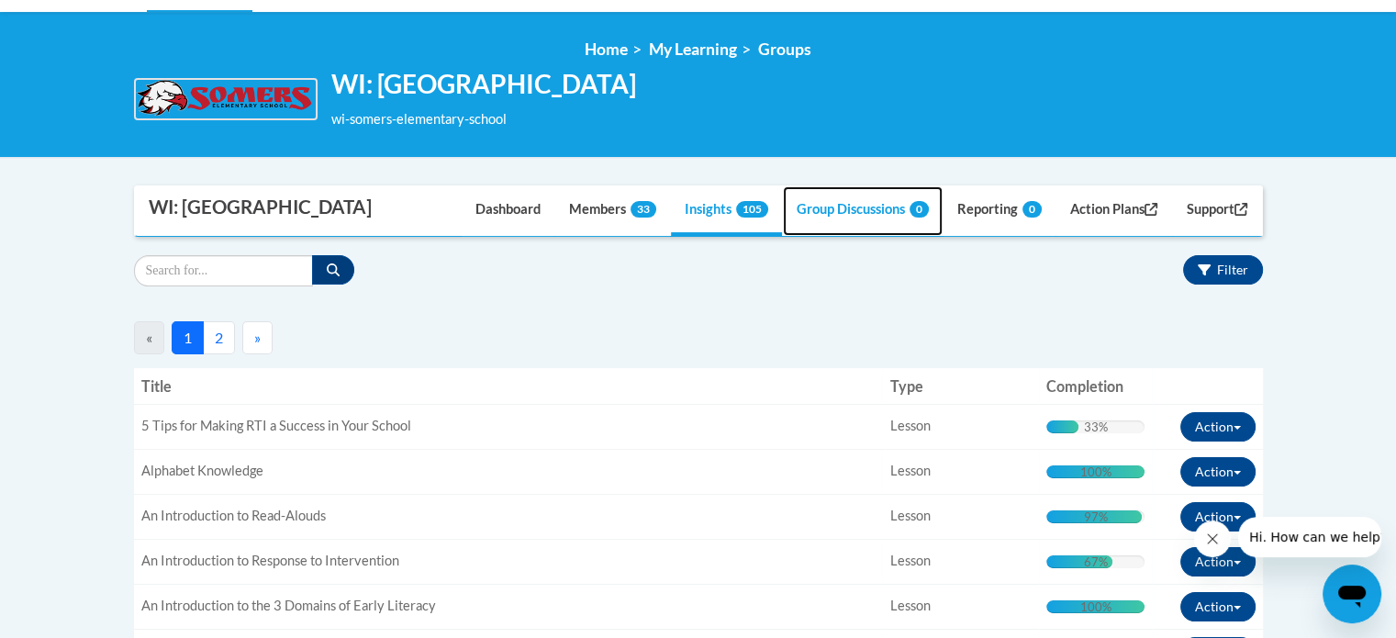
click at [856, 209] on link "Group Discussions 0" at bounding box center [863, 211] width 160 height 50
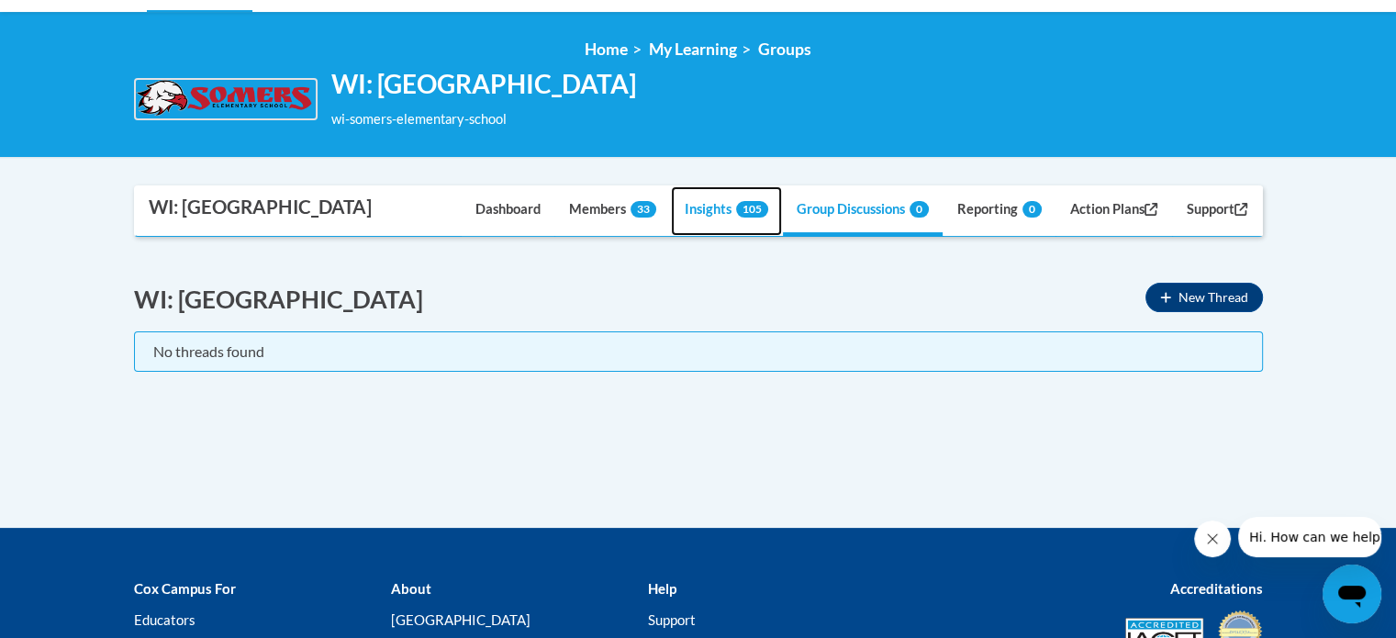
click at [695, 205] on link "Insights 105" at bounding box center [726, 211] width 111 height 50
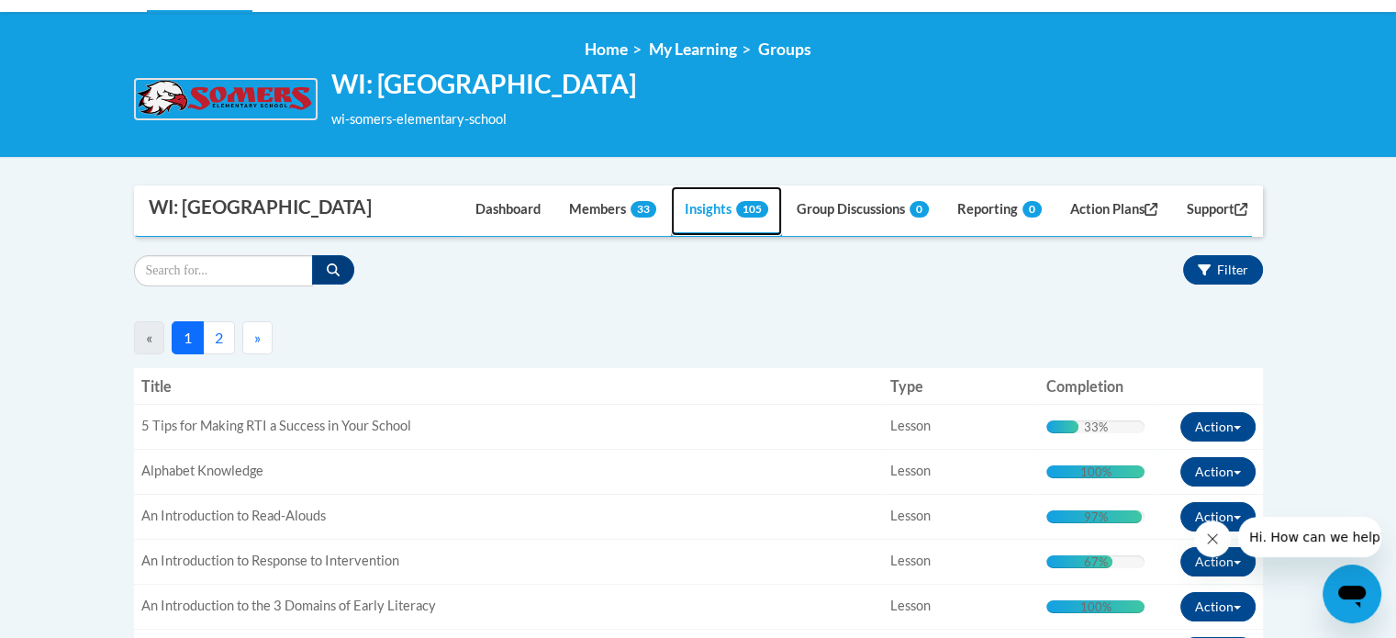
click at [695, 205] on link "Insights 105" at bounding box center [726, 211] width 111 height 50
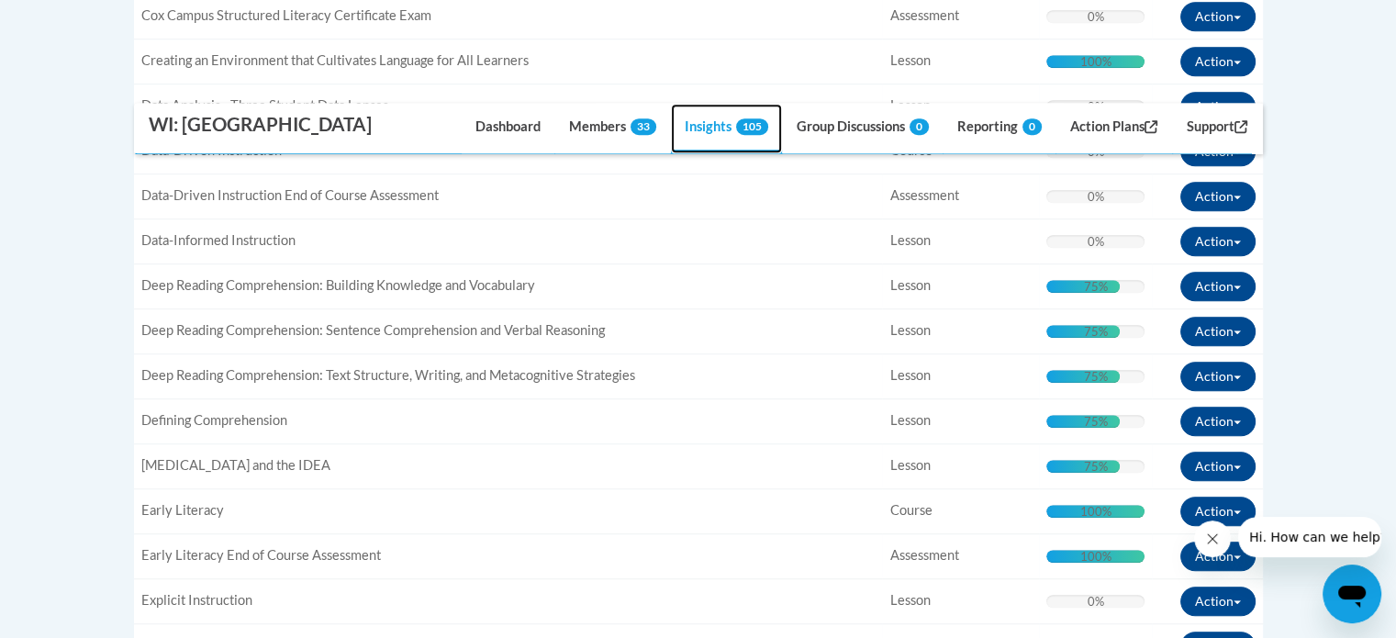
scroll to position [1317, 0]
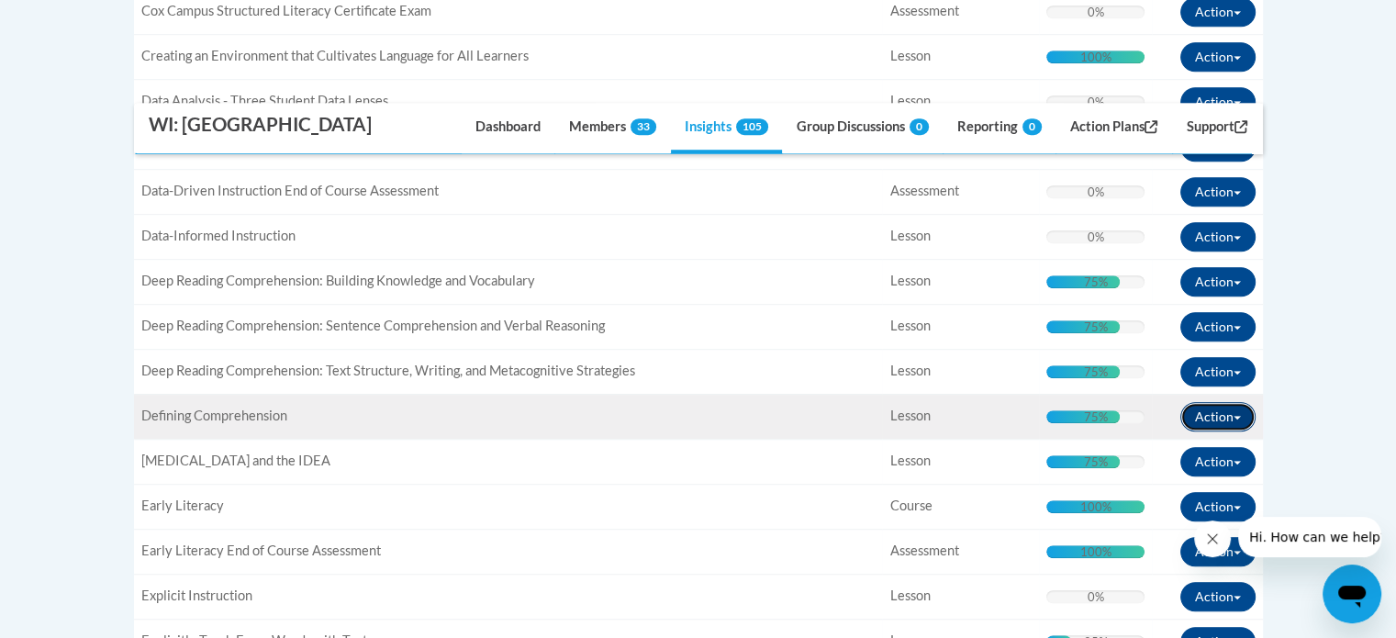
click at [1226, 412] on button "Action" at bounding box center [1217, 416] width 75 height 29
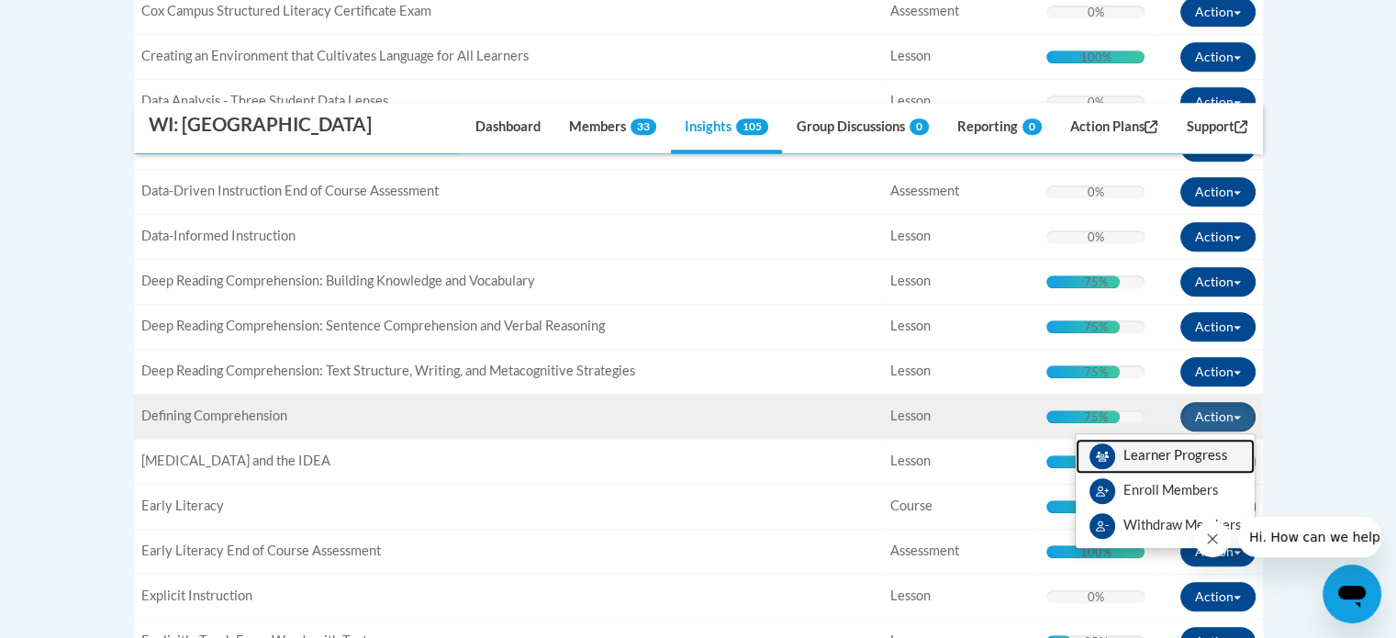
click at [1182, 460] on span "View Members" at bounding box center [1176, 460] width 105 height 0
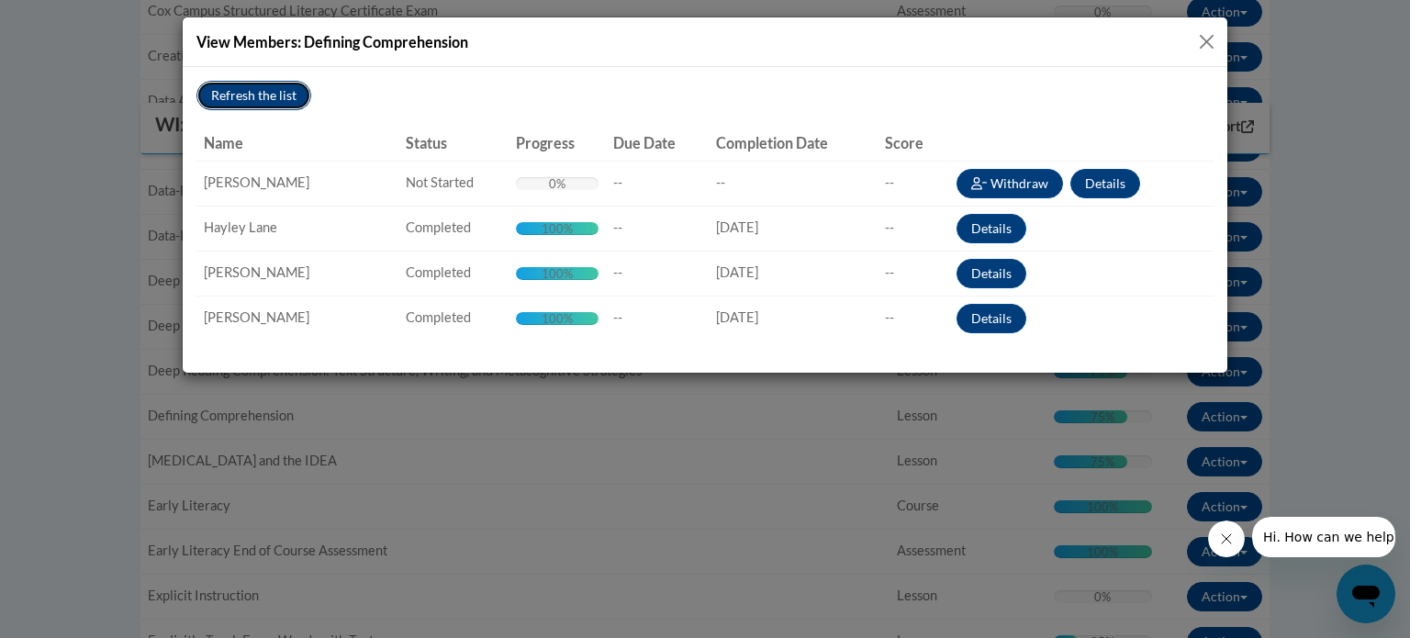
click at [273, 95] on button "Refresh the list" at bounding box center [253, 95] width 115 height 29
click at [933, 69] on div "Refresh the list Name Status Progress Due Date Completion Date Score Success Ac…" at bounding box center [705, 220] width 1045 height 306
click at [1205, 41] on button "Close" at bounding box center [1206, 41] width 23 height 23
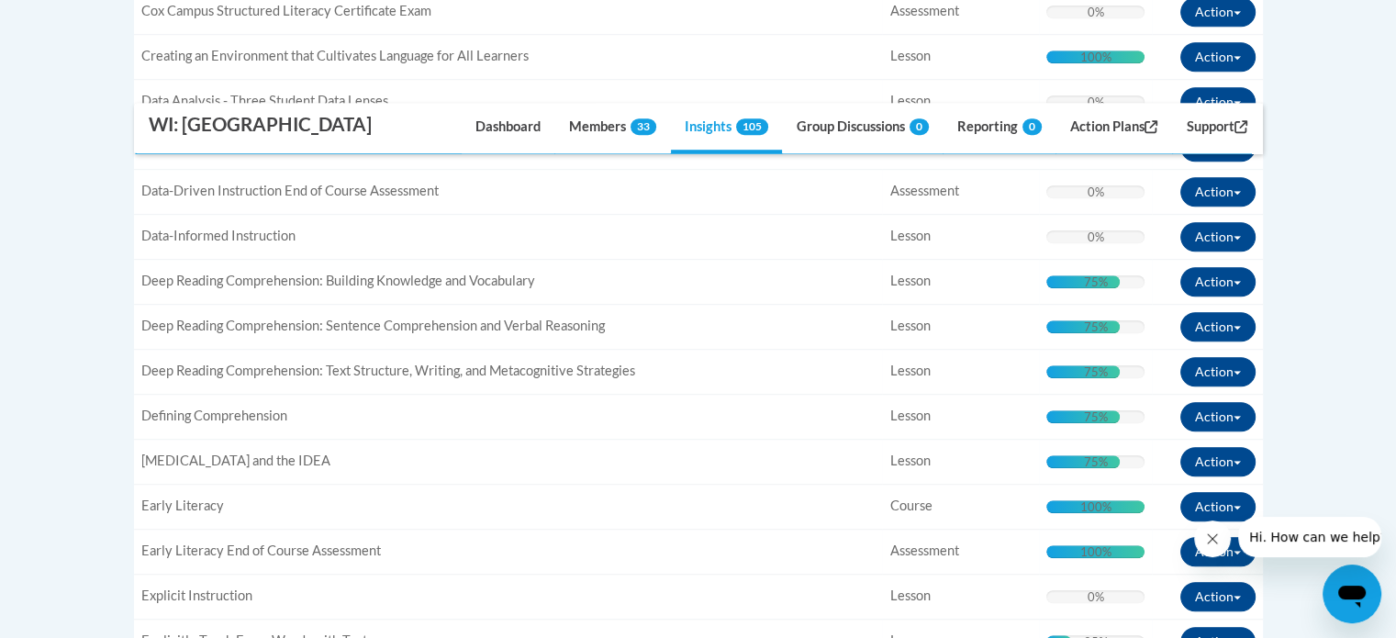
click at [1366, 344] on body "This site uses cookies to help improve your learning experience. By continuing …" at bounding box center [698, 577] width 1396 height 3789
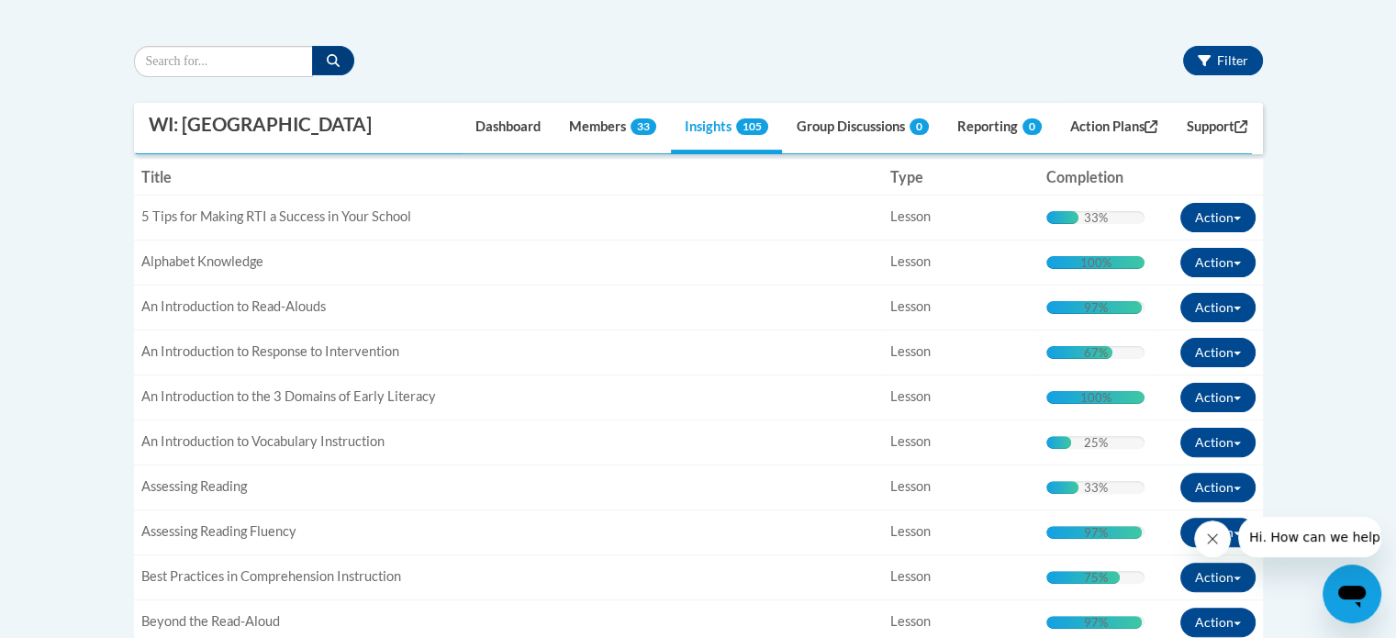
scroll to position [0, 0]
